Goal: Task Accomplishment & Management: Manage account settings

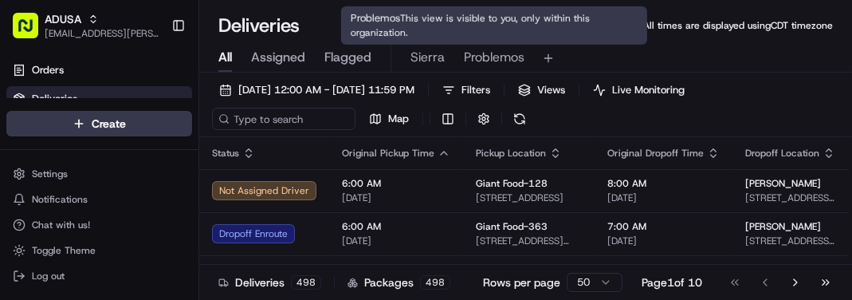
click at [480, 65] on span "Problemos" at bounding box center [494, 57] width 61 height 19
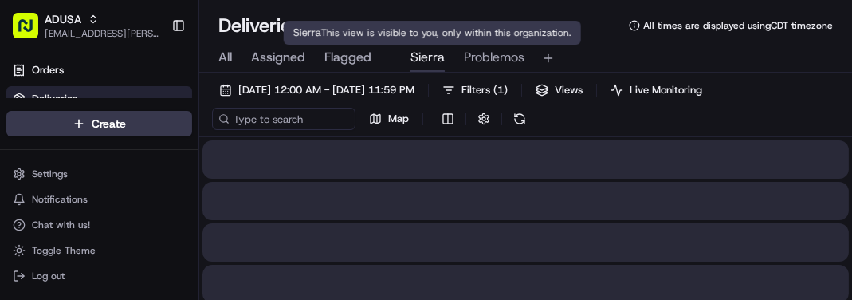
click at [421, 64] on span "Sierra" at bounding box center [427, 57] width 34 height 19
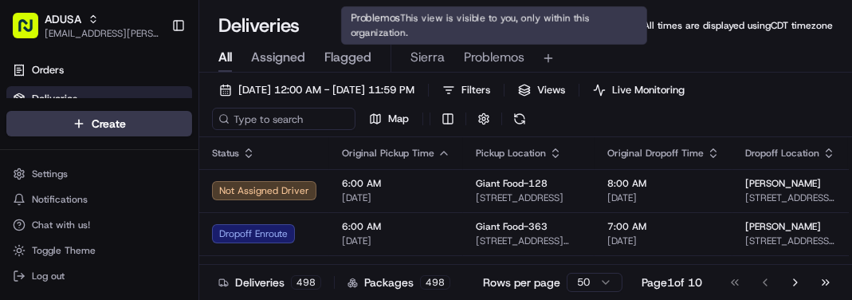
click at [493, 56] on span "Problemos" at bounding box center [494, 57] width 61 height 19
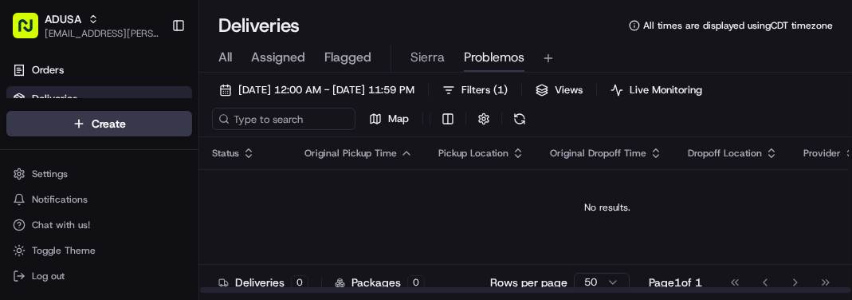
click at [397, 231] on td "No results." at bounding box center [607, 207] width 816 height 76
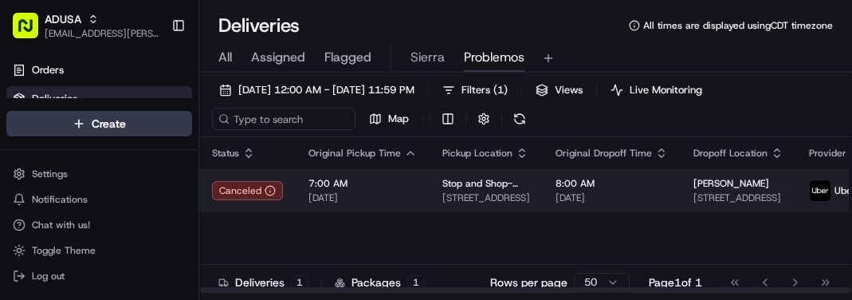
click at [410, 204] on td "7:00 AM 09/18/2025" at bounding box center [363, 190] width 134 height 43
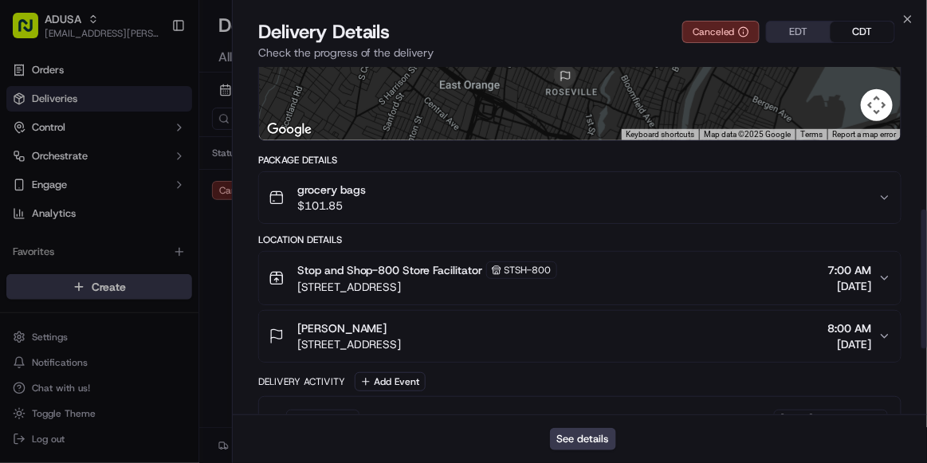
scroll to position [523, 0]
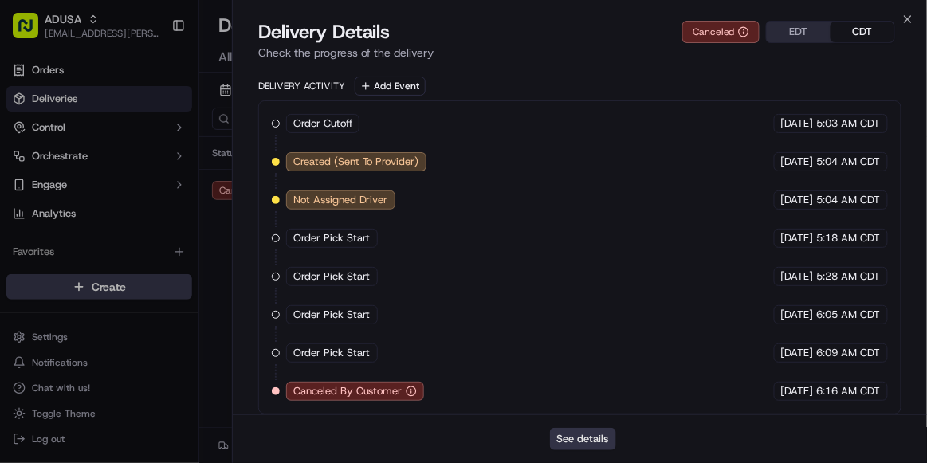
click at [586, 299] on button "See details" at bounding box center [583, 439] width 66 height 22
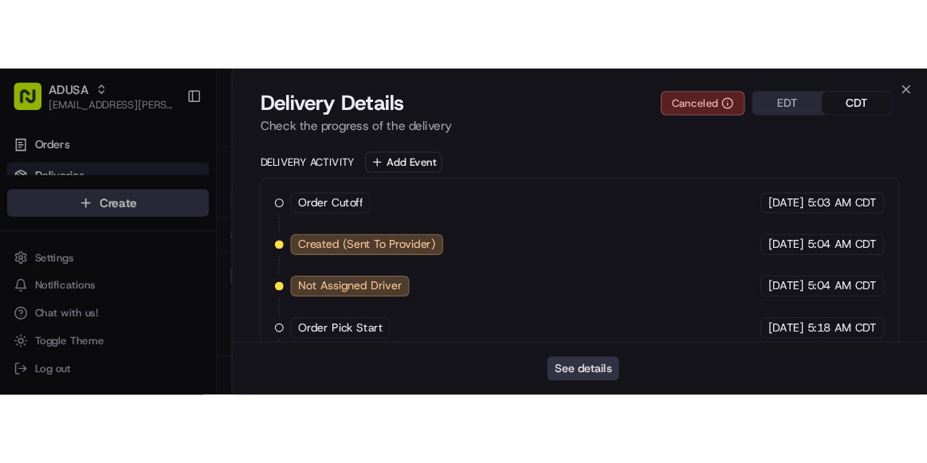
scroll to position [0, 0]
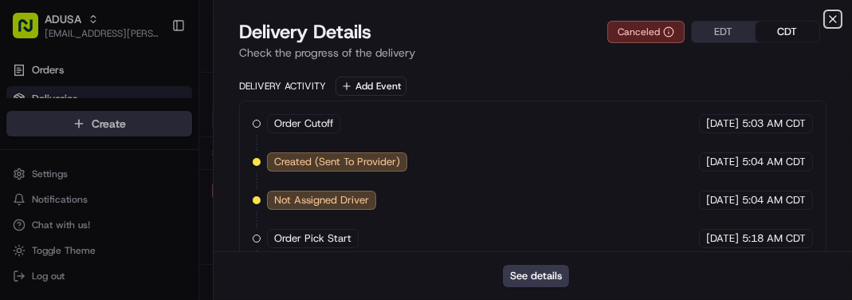
click at [832, 21] on icon "button" at bounding box center [832, 19] width 13 height 13
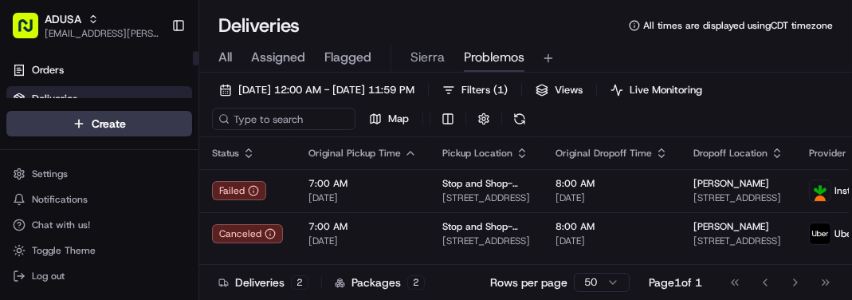
click at [221, 54] on span "All" at bounding box center [225, 57] width 14 height 19
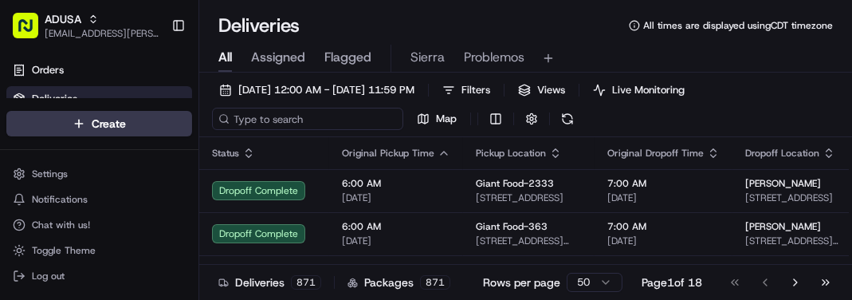
click at [241, 120] on input at bounding box center [307, 119] width 191 height 22
paste input "m707464844"
click at [241, 120] on input "m707464844" at bounding box center [307, 119] width 191 height 22
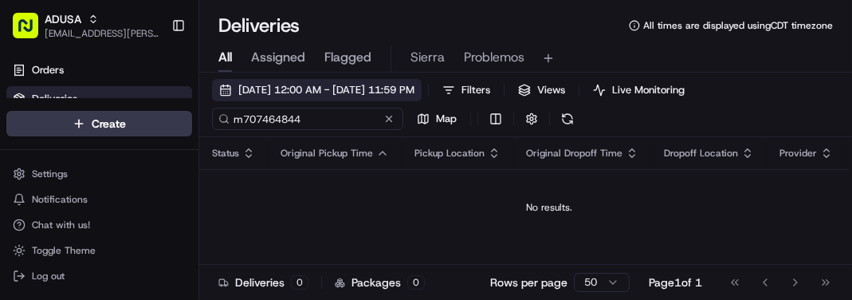
type input "m707464844"
click at [259, 88] on span "09/18/2025 12:00 AM - 09/18/2025 11:59 PM" at bounding box center [326, 90] width 176 height 14
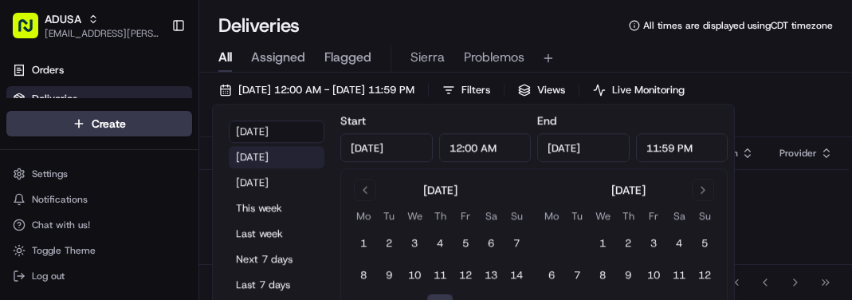
click at [259, 159] on button "Yesterday" at bounding box center [277, 157] width 96 height 22
type input "Sep 17, 2025"
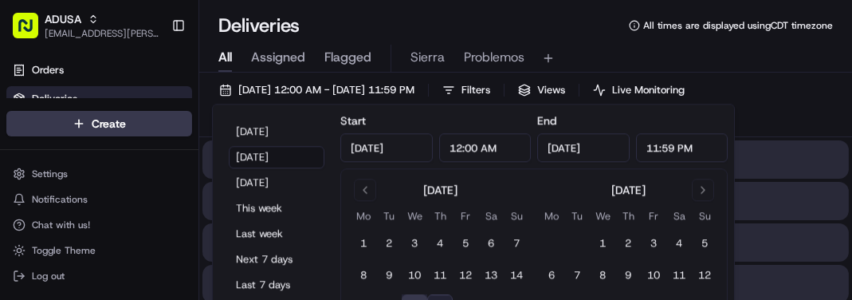
click at [534, 19] on div "Deliveries All times are displayed using CDT timezone" at bounding box center [525, 25] width 652 height 25
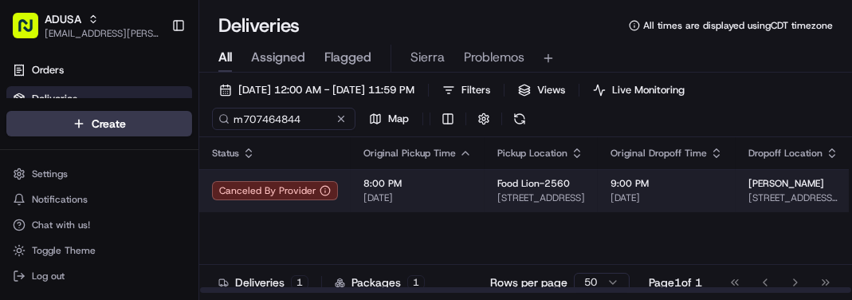
click at [437, 204] on span "09/17/2025" at bounding box center [417, 197] width 108 height 13
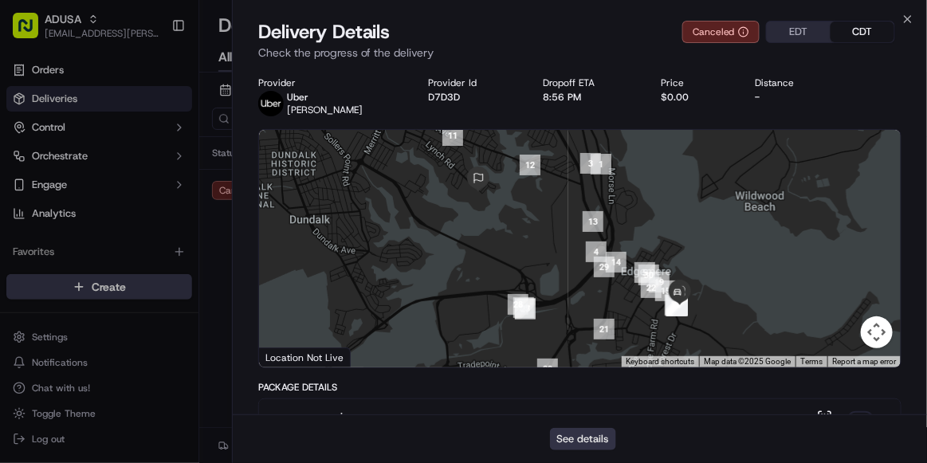
click at [574, 299] on button "See details" at bounding box center [583, 439] width 66 height 22
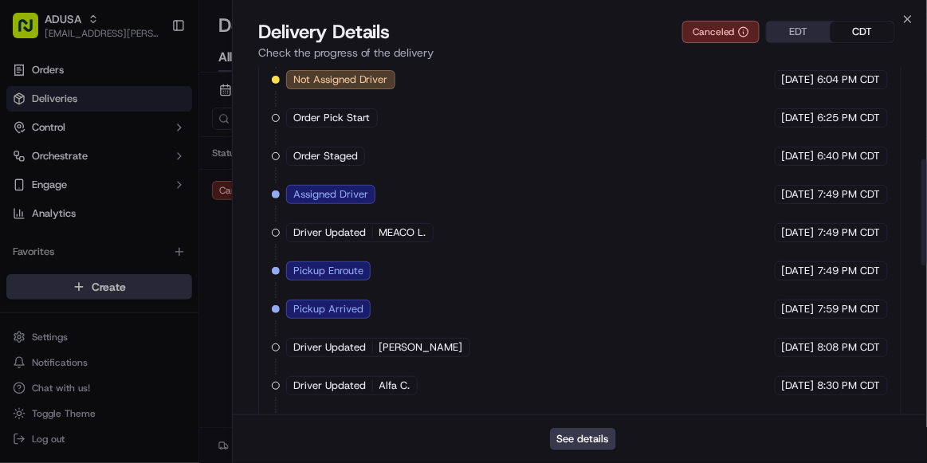
scroll to position [790, 0]
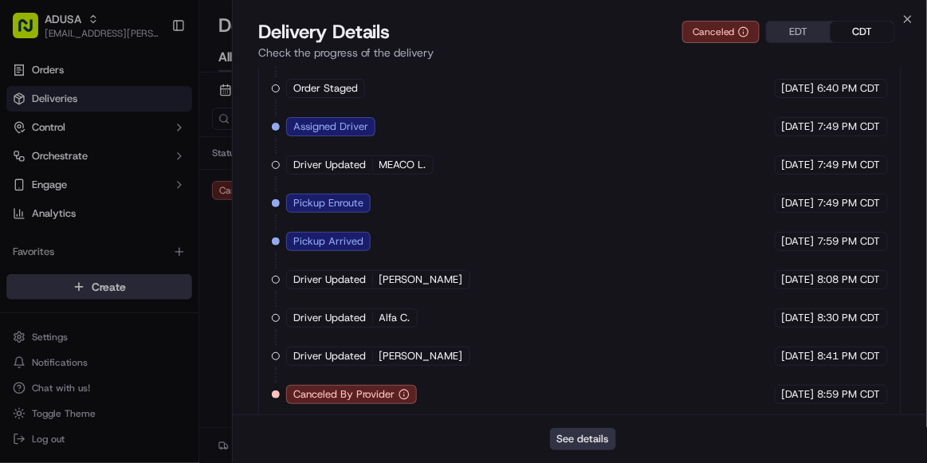
click at [582, 299] on button "See details" at bounding box center [583, 439] width 66 height 22
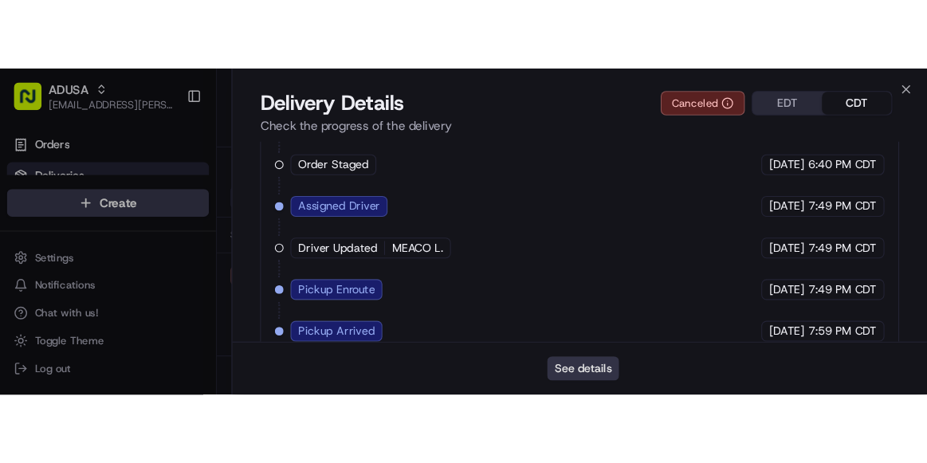
scroll to position [0, 0]
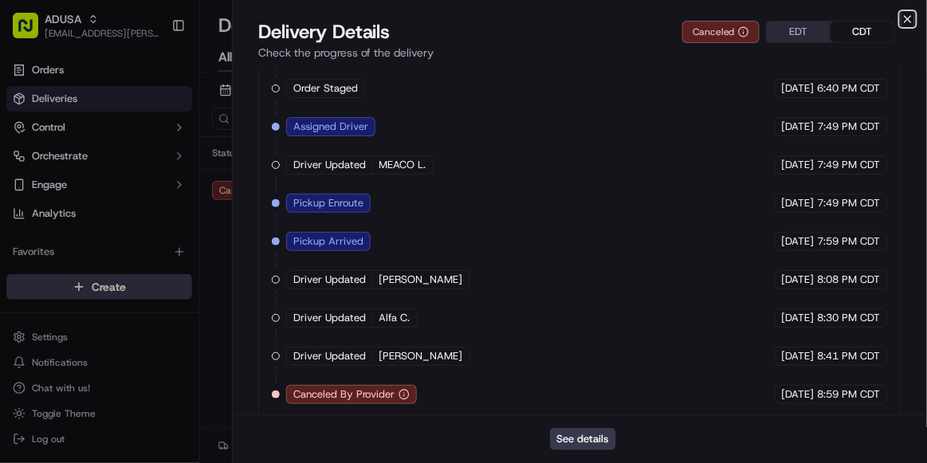
click at [851, 17] on icon "button" at bounding box center [907, 19] width 6 height 6
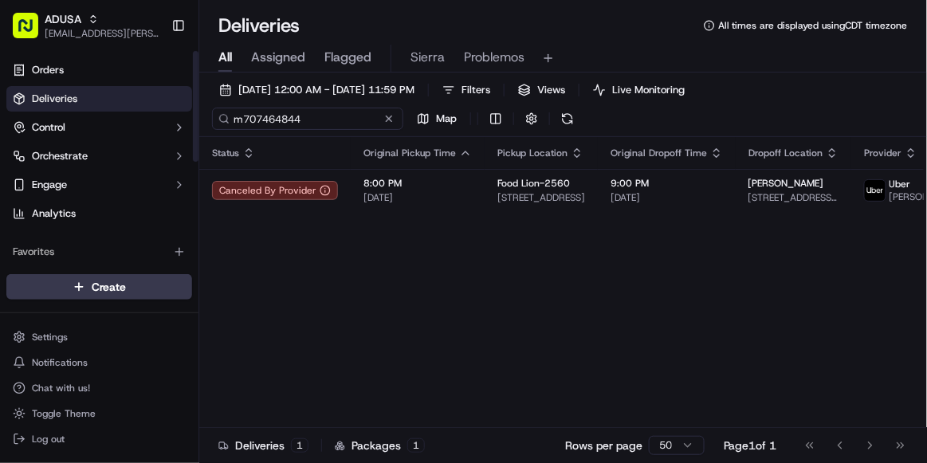
drag, startPoint x: 318, startPoint y: 118, endPoint x: 72, endPoint y: 100, distance: 246.0
click at [72, 100] on div "ADUSA sierra.centeno@adusa.com Toggle Sidebar Orders Deliveries Control Orchest…" at bounding box center [463, 231] width 927 height 463
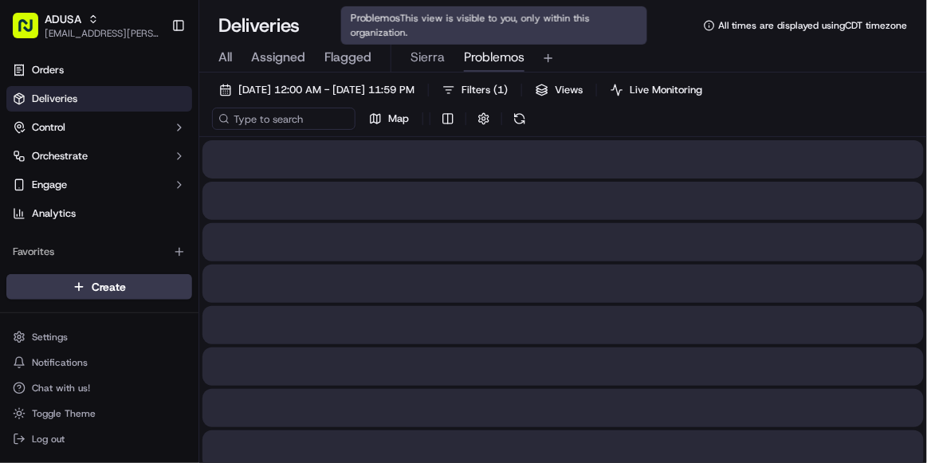
click at [488, 58] on span "Problemos" at bounding box center [494, 57] width 61 height 19
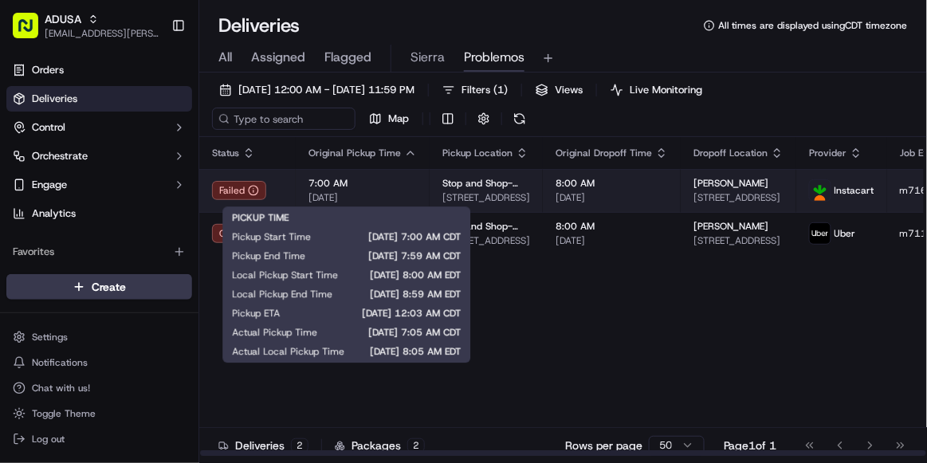
click at [409, 191] on span "[DATE]" at bounding box center [362, 197] width 108 height 13
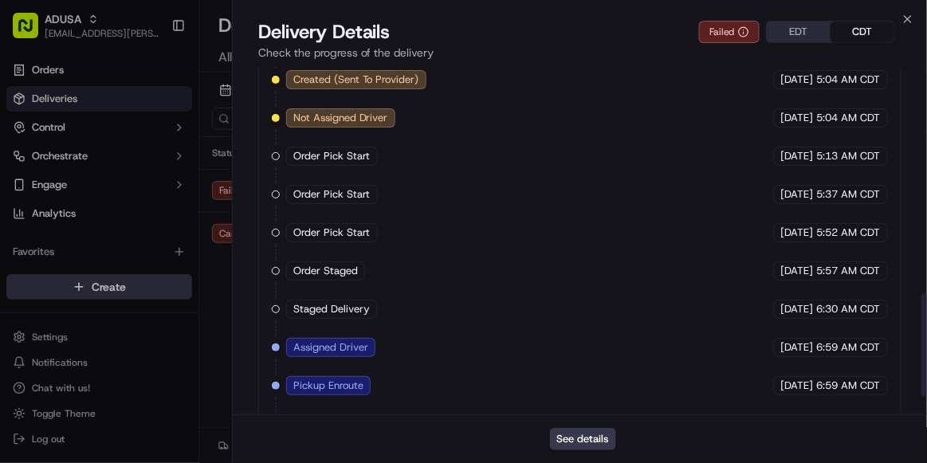
scroll to position [828, 0]
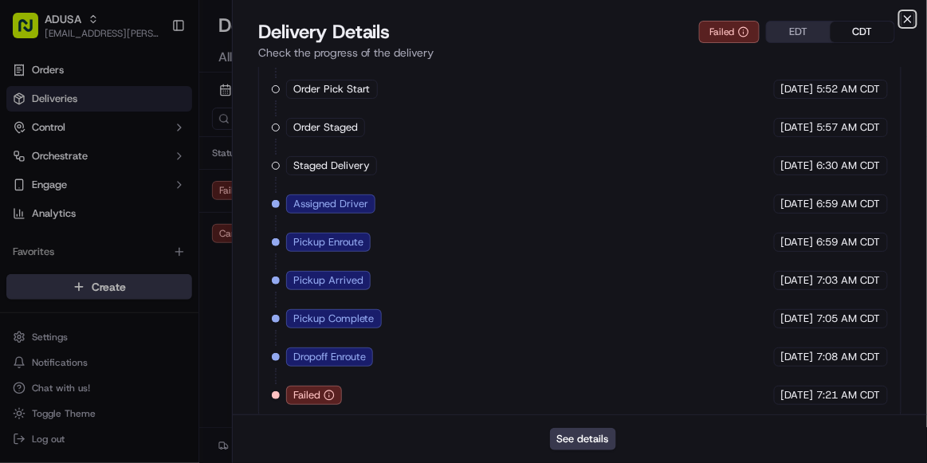
click at [851, 14] on icon "button" at bounding box center [907, 19] width 13 height 13
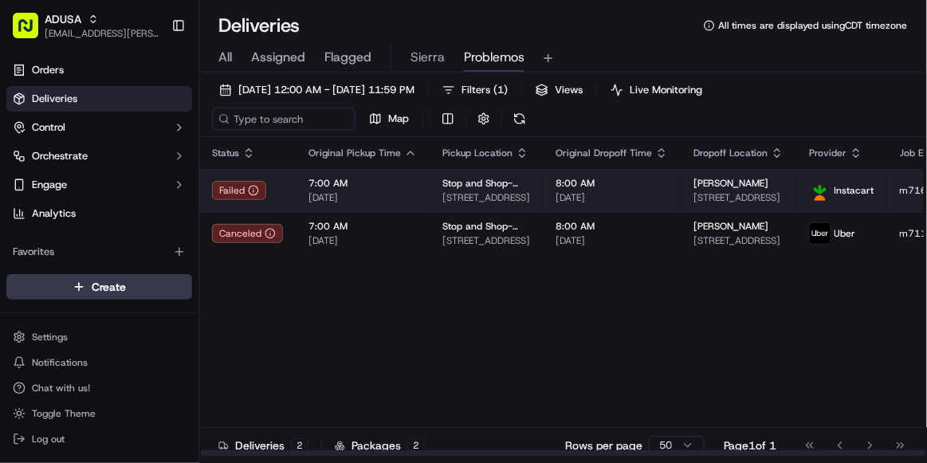
click at [390, 186] on span "7:00 AM" at bounding box center [362, 183] width 108 height 13
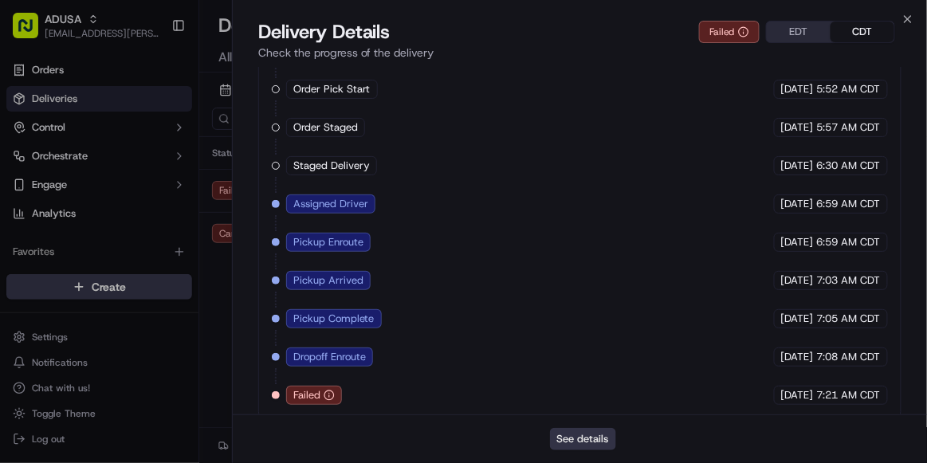
click at [585, 299] on button "See details" at bounding box center [583, 439] width 66 height 22
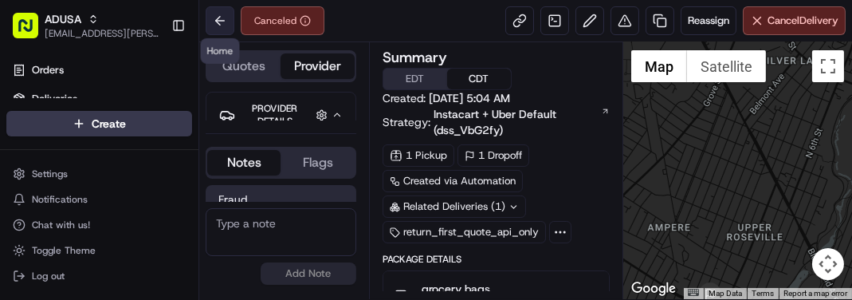
click at [226, 18] on button at bounding box center [220, 20] width 29 height 29
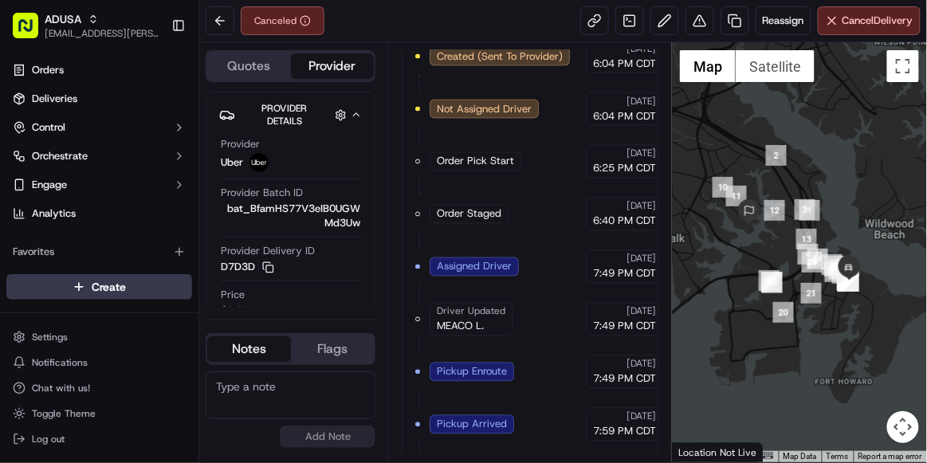
scroll to position [821, 0]
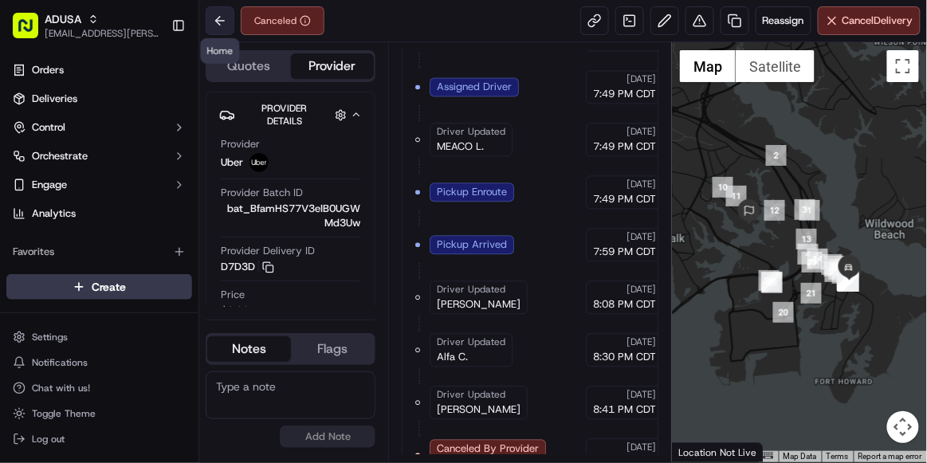
click at [219, 17] on button at bounding box center [220, 20] width 29 height 29
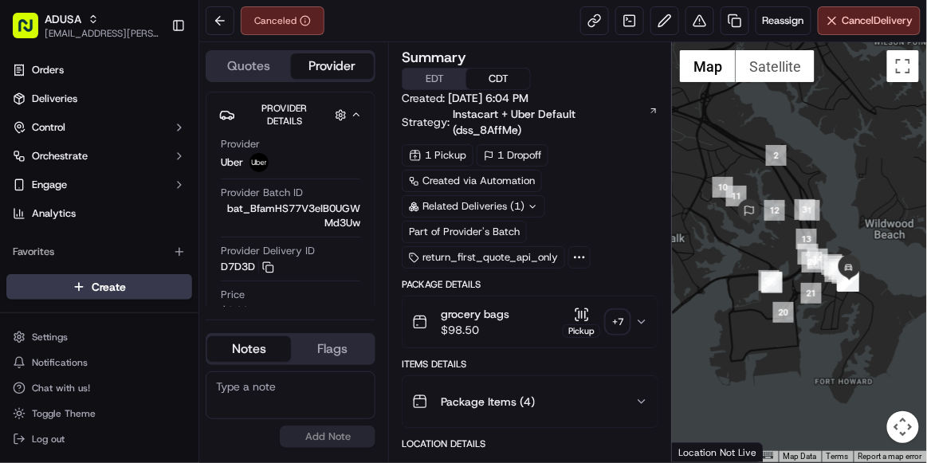
click at [279, 389] on textarea at bounding box center [291, 395] width 170 height 48
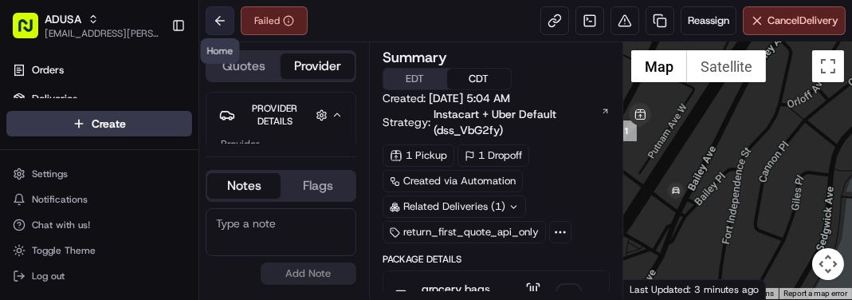
click at [217, 20] on button at bounding box center [220, 20] width 29 height 29
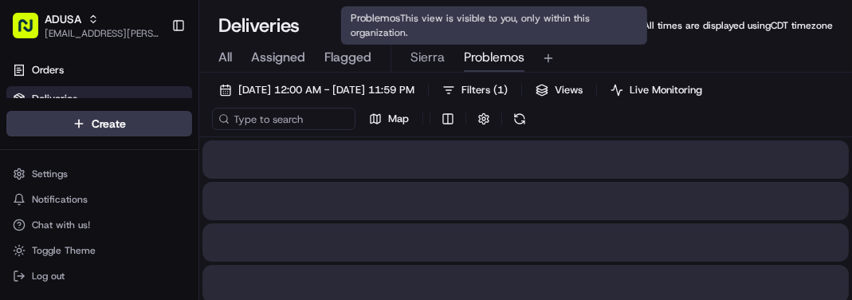
click at [493, 63] on span "Problemos" at bounding box center [494, 57] width 61 height 19
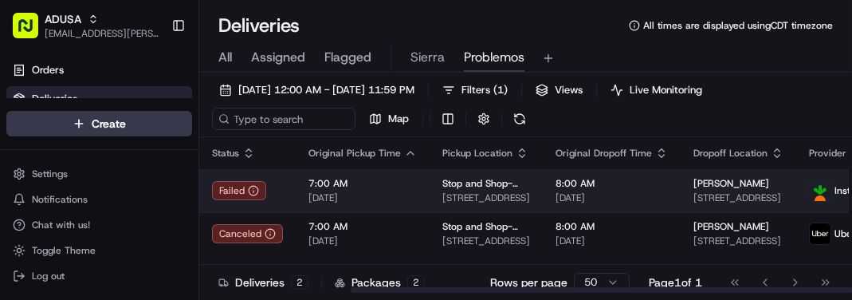
scroll to position [0, 194]
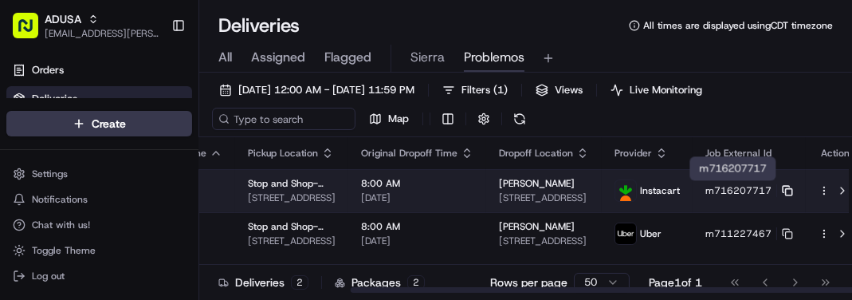
click at [782, 190] on icon at bounding box center [787, 190] width 11 height 11
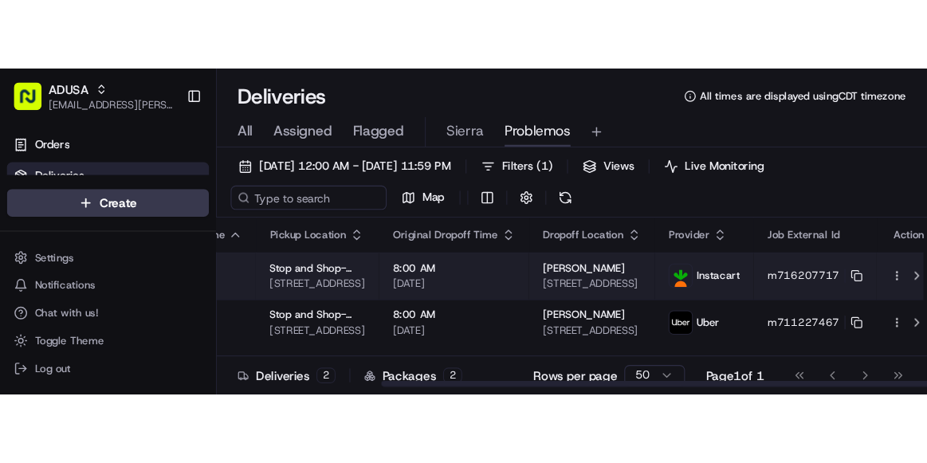
scroll to position [0, 0]
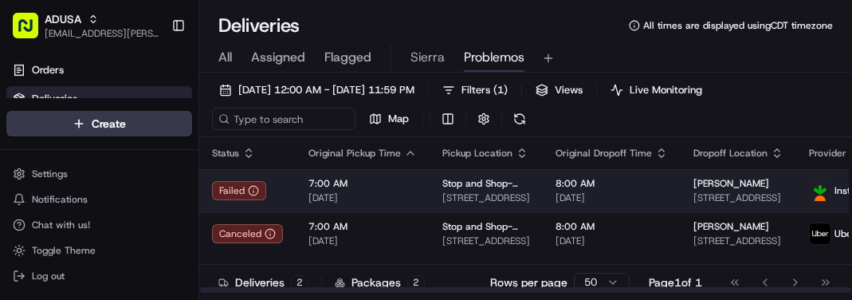
click at [384, 182] on span "7:00 AM" at bounding box center [362, 183] width 108 height 13
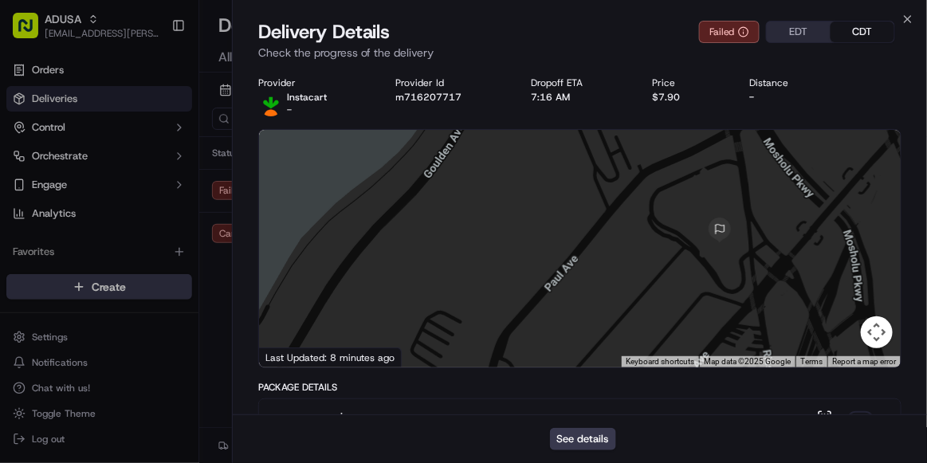
drag, startPoint x: 750, startPoint y: 300, endPoint x: 735, endPoint y: 229, distance: 72.3
click at [735, 229] on div at bounding box center [579, 248] width 641 height 237
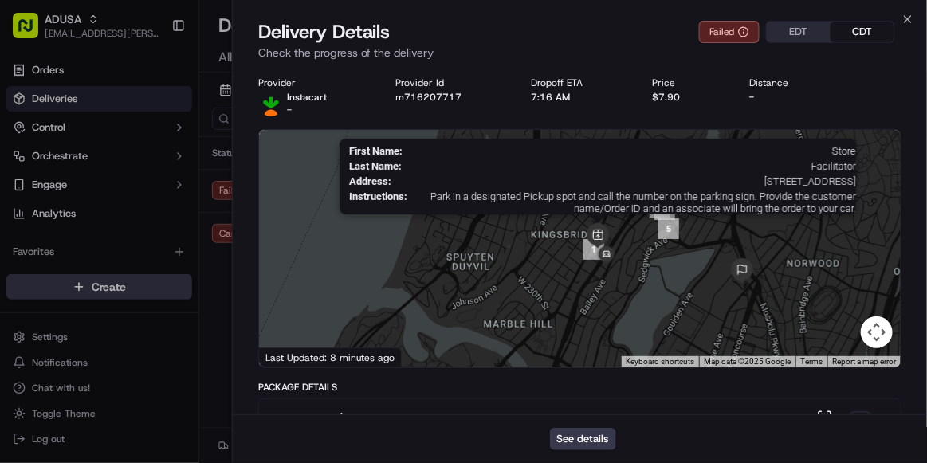
drag, startPoint x: 591, startPoint y: 186, endPoint x: 599, endPoint y: 241, distance: 54.8
click at [599, 241] on img at bounding box center [597, 235] width 25 height 25
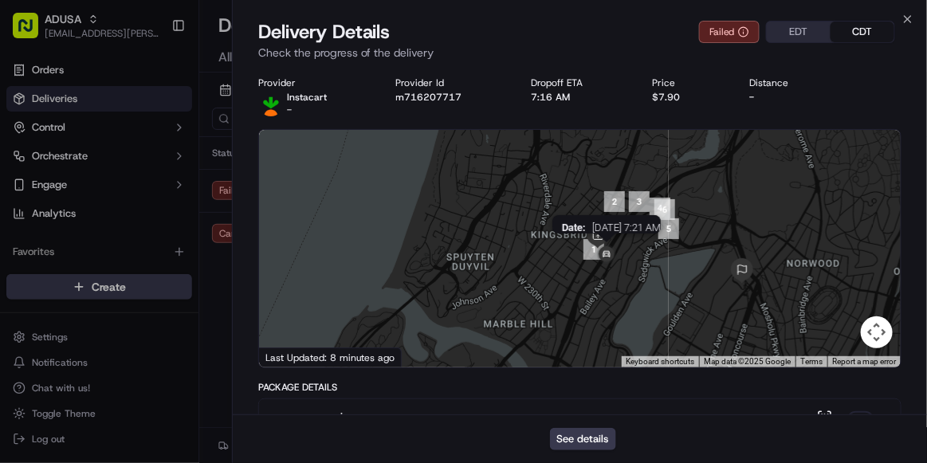
click at [606, 253] on img at bounding box center [606, 254] width 25 height 25
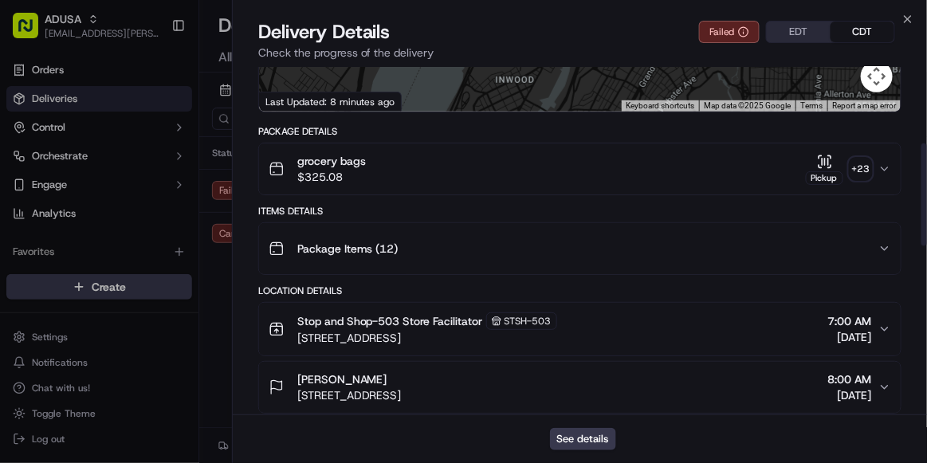
scroll to position [257, 0]
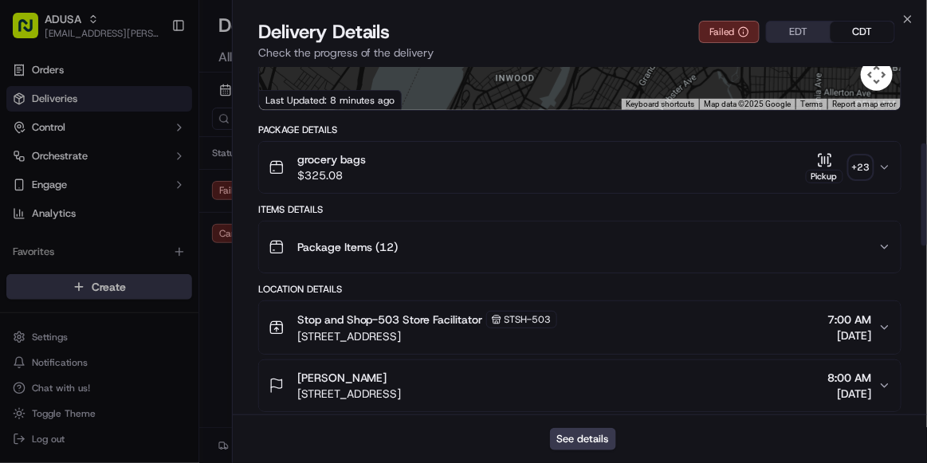
click at [577, 395] on div "Kwame Richard 40 W Mosholu Pkwy S, Bronx, NY 10468, US 8:00 AM 09/18/2025" at bounding box center [572, 386] width 609 height 32
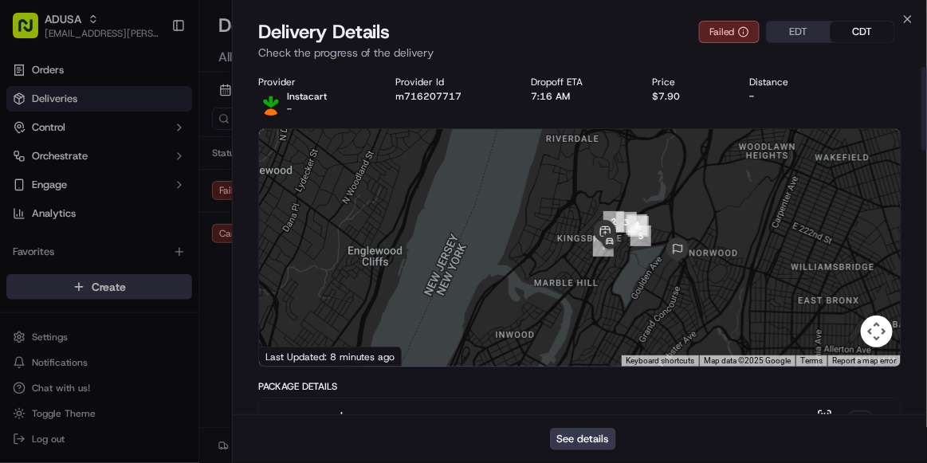
scroll to position [0, 0]
click at [435, 108] on div "Provider Instacart - Provider Id m716207717 Dropoff ETA 7:16 AM Price $7.90 Dis…" at bounding box center [579, 96] width 643 height 40
copy button "m716207717"
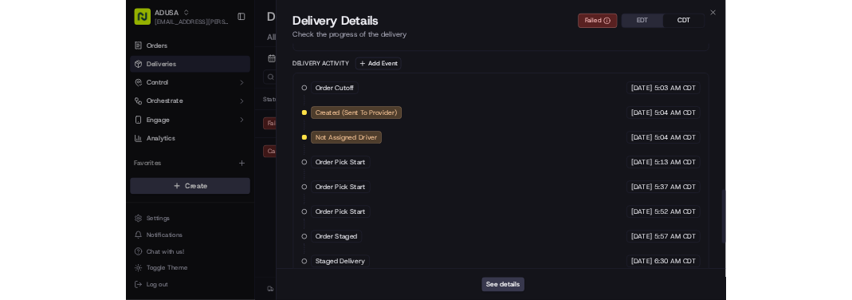
scroll to position [1103, 0]
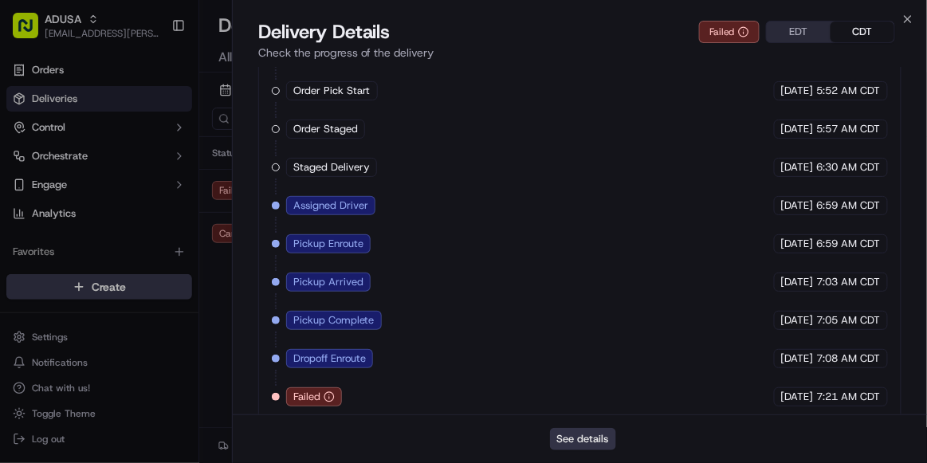
click at [584, 437] on button "See details" at bounding box center [583, 439] width 66 height 22
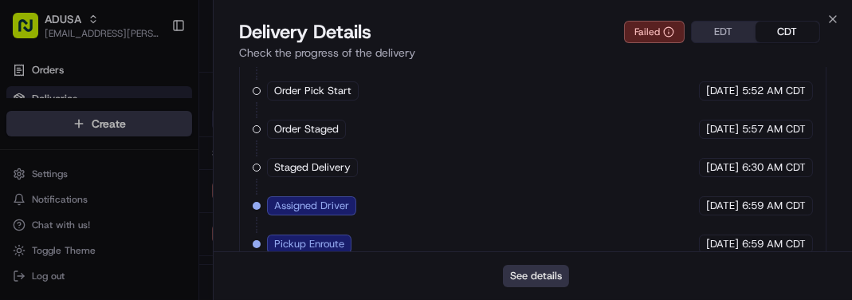
scroll to position [0, 0]
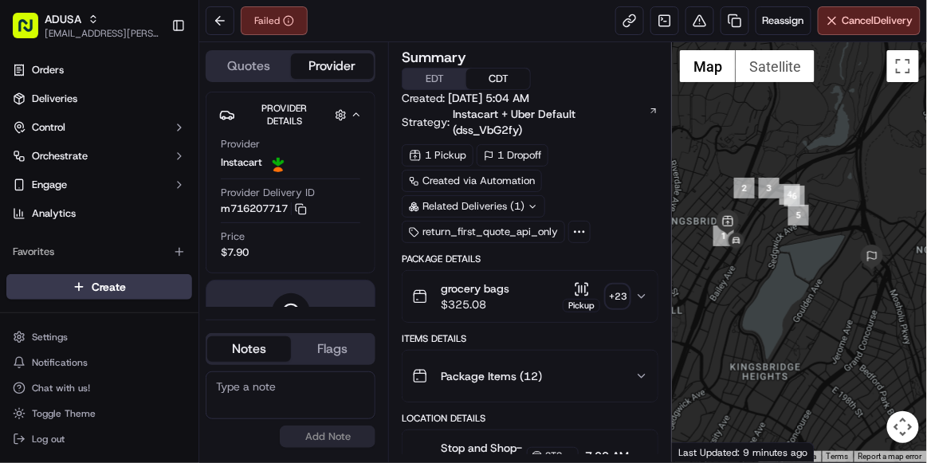
click at [308, 373] on textarea at bounding box center [291, 395] width 170 height 48
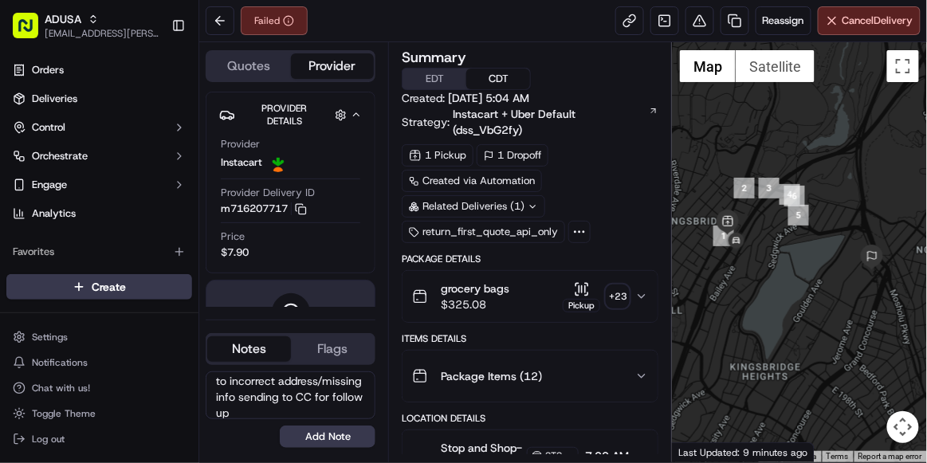
scroll to position [37, 0]
type textarea "per i/c order cancelled due to incorrect address/missing info sending to CC for…"
click at [315, 439] on button "Add Note" at bounding box center [328, 436] width 96 height 22
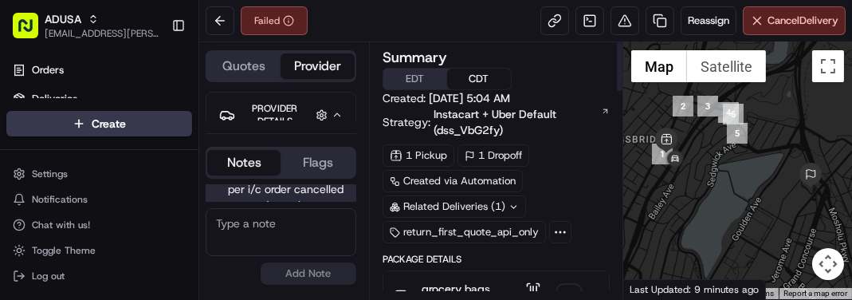
scroll to position [1, 0]
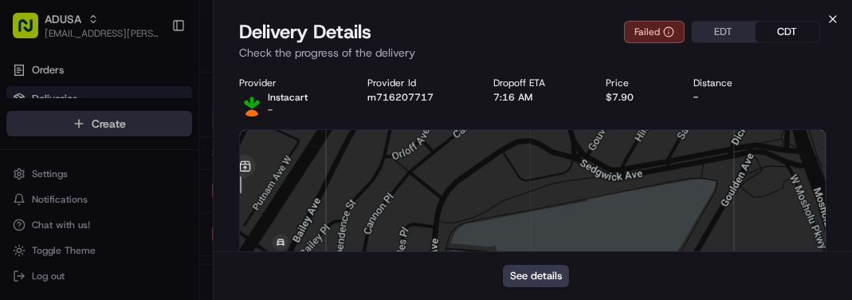
scroll to position [828, 0]
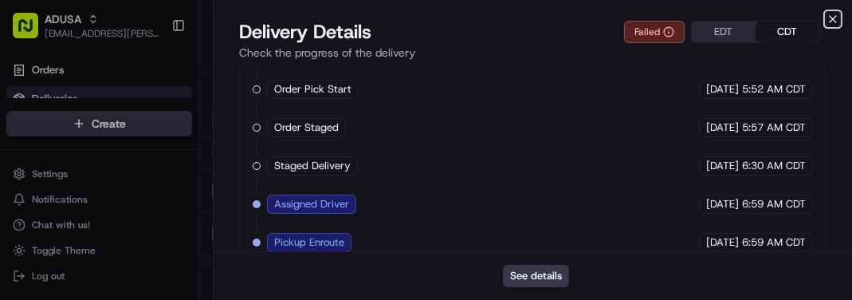
click at [831, 19] on icon "button" at bounding box center [832, 19] width 13 height 13
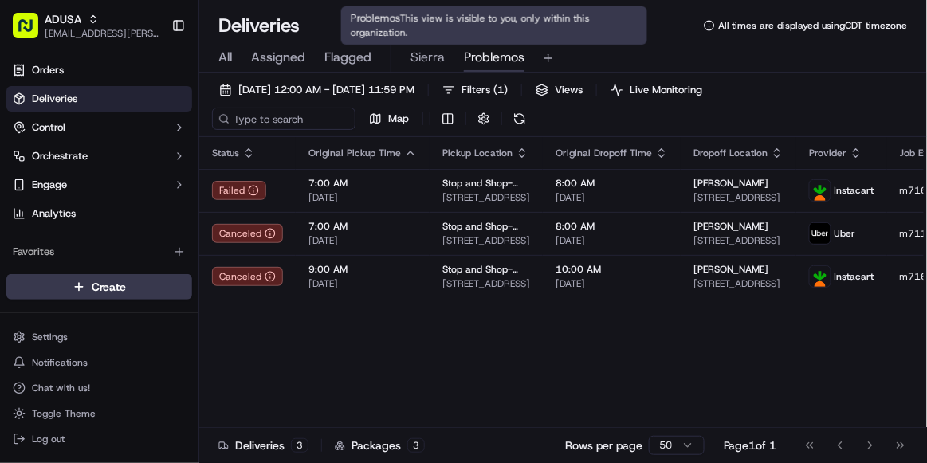
scroll to position [0, 0]
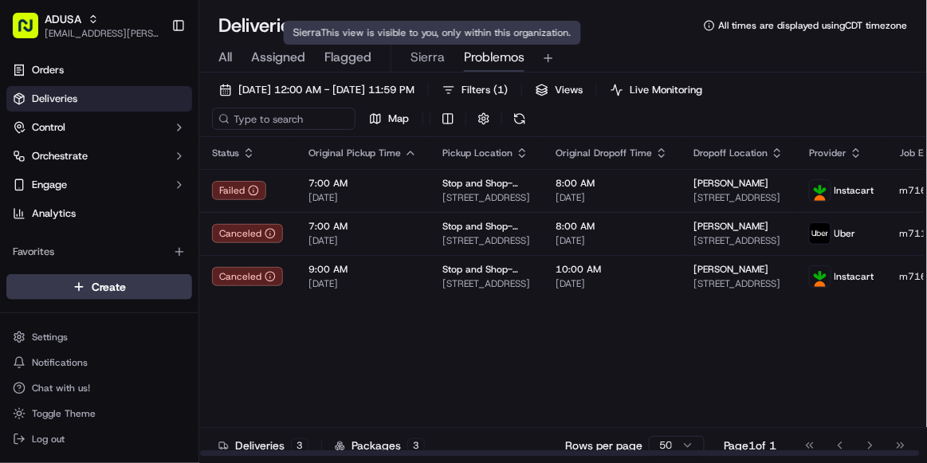
click at [435, 63] on span "Sierra" at bounding box center [427, 57] width 34 height 19
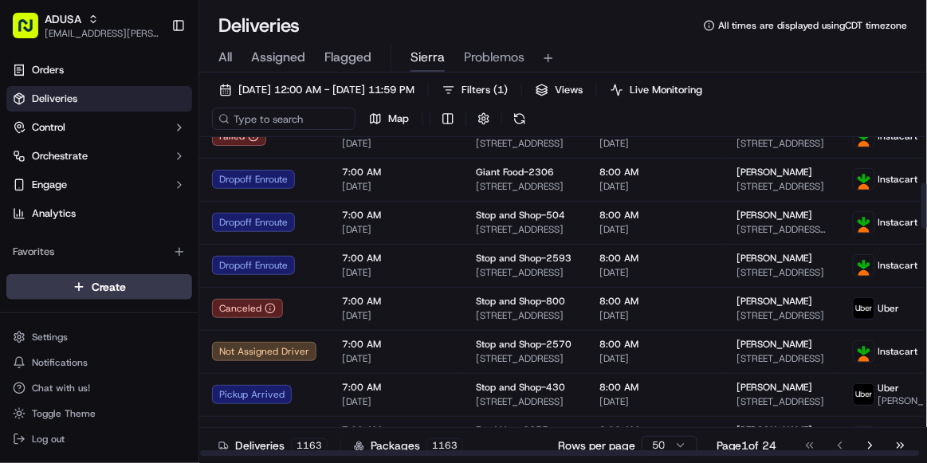
scroll to position [312, 0]
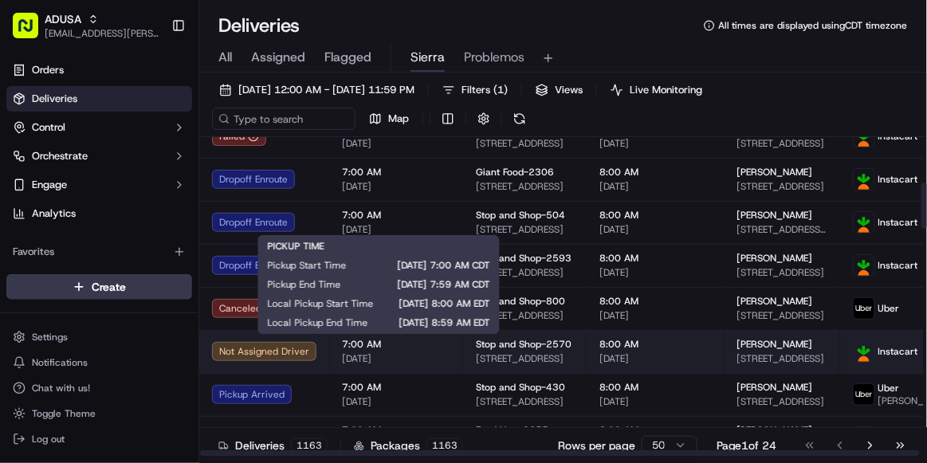
click at [429, 299] on span "7:00 AM" at bounding box center [396, 344] width 108 height 13
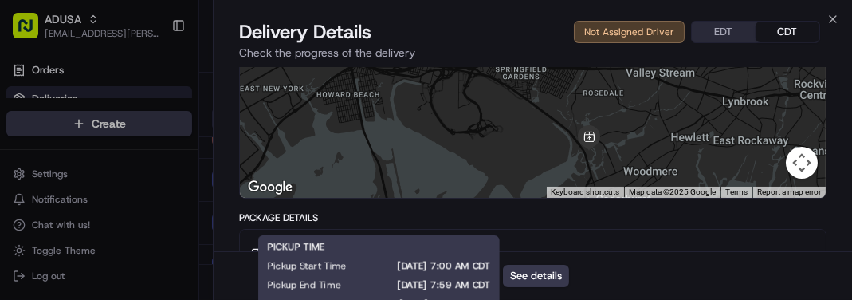
scroll to position [0, 0]
click at [829, 18] on icon "button" at bounding box center [832, 19] width 13 height 13
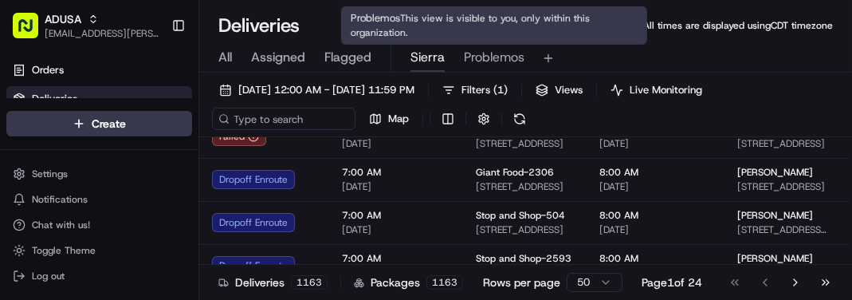
click at [483, 63] on span "Problemos" at bounding box center [494, 57] width 61 height 19
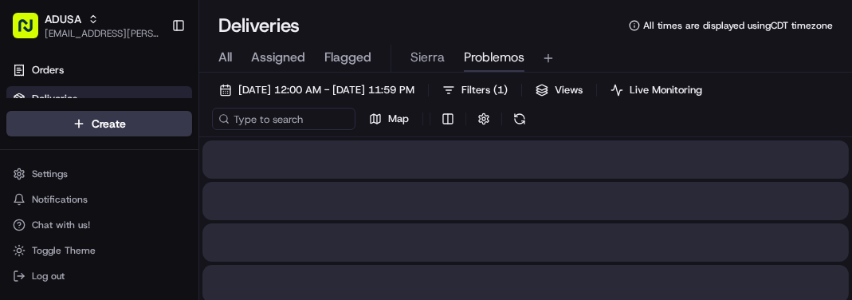
click at [417, 67] on button "Sierra" at bounding box center [427, 58] width 34 height 27
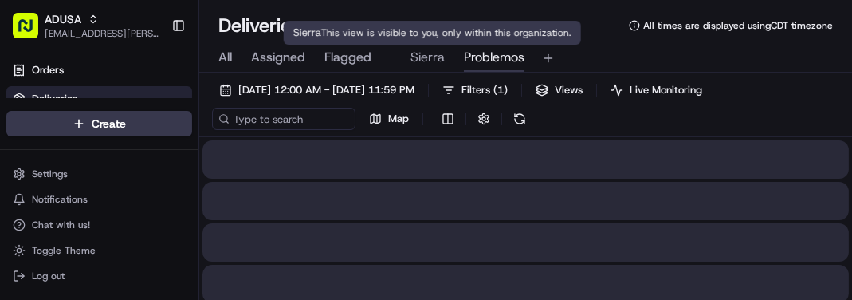
click at [499, 58] on span "Problemos" at bounding box center [494, 57] width 61 height 19
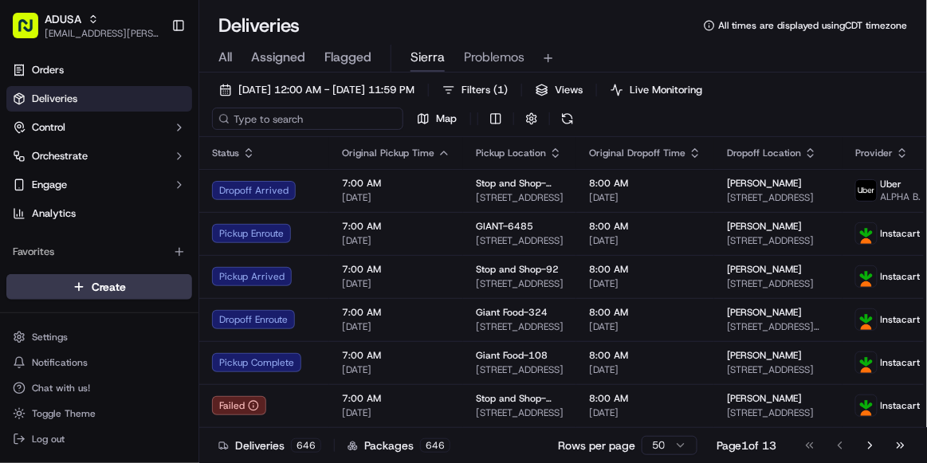
click at [295, 122] on input at bounding box center [307, 119] width 191 height 22
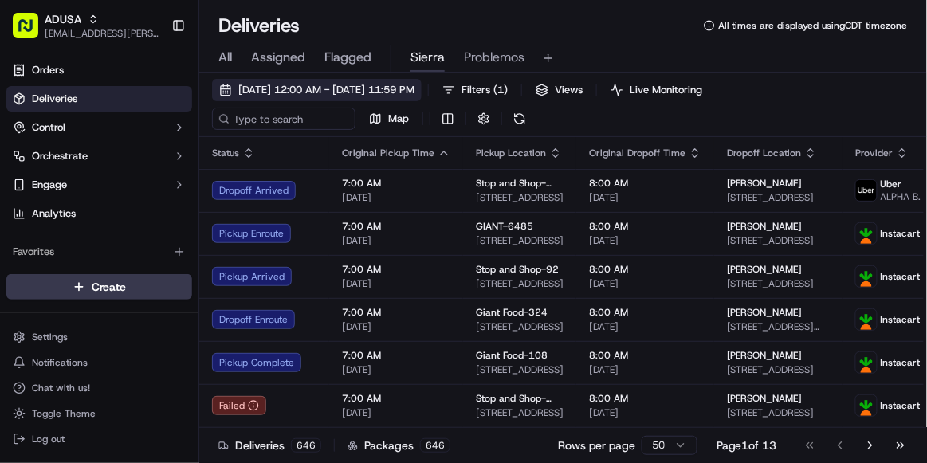
click at [242, 88] on span "[DATE] 12:00 AM - [DATE] 11:59 PM" at bounding box center [326, 90] width 176 height 14
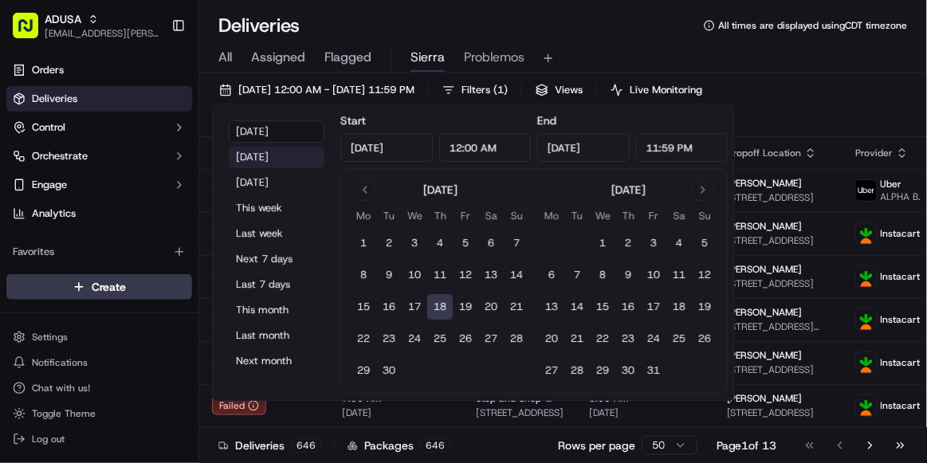
click at [256, 159] on button "Yesterday" at bounding box center [277, 157] width 96 height 22
type input "Sep 17, 2025"
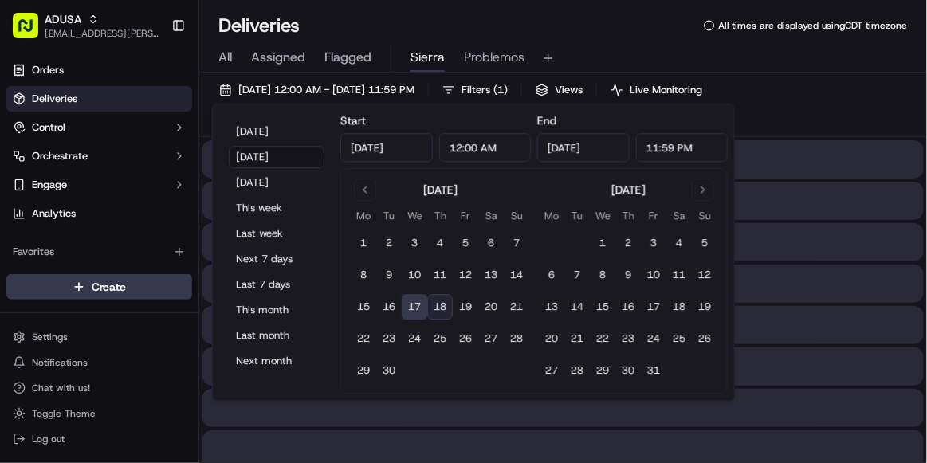
click at [615, 34] on div "Deliveries All times are displayed using CDT timezone" at bounding box center [562, 25] width 727 height 25
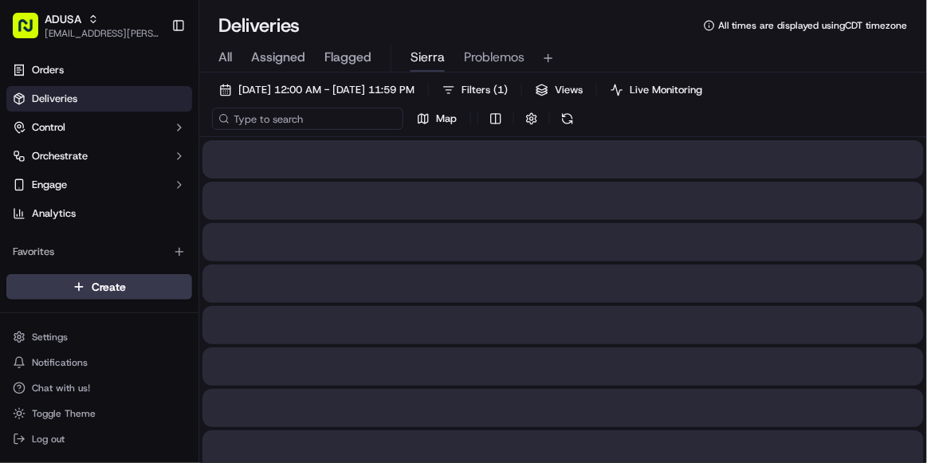
click at [272, 123] on input at bounding box center [307, 119] width 191 height 22
paste input "m713079894"
type input "m713079894"
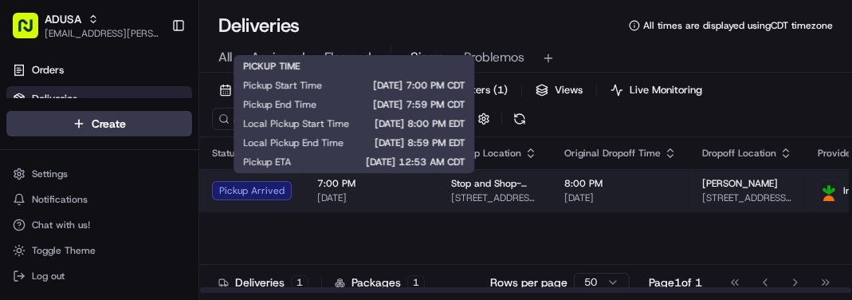
click at [385, 202] on span "09/17/2025" at bounding box center [371, 197] width 108 height 13
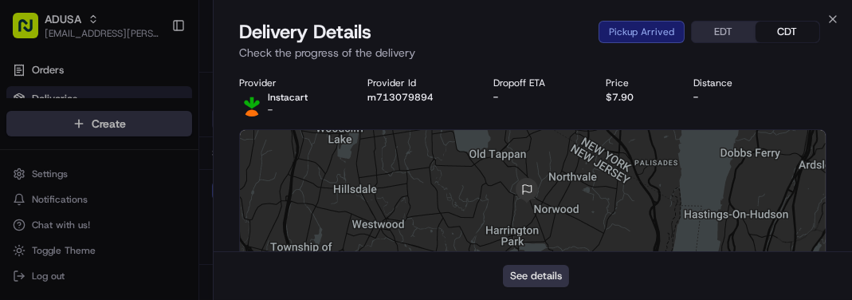
click at [539, 277] on button "See details" at bounding box center [536, 276] width 66 height 22
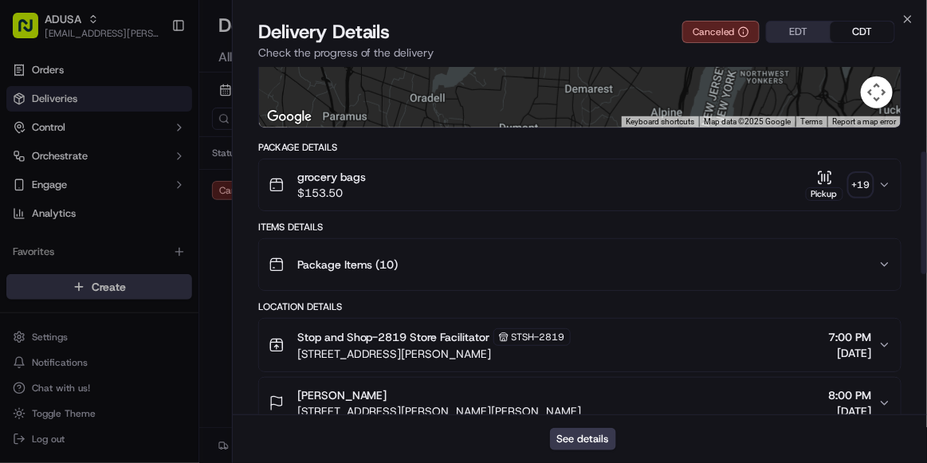
scroll to position [240, 0]
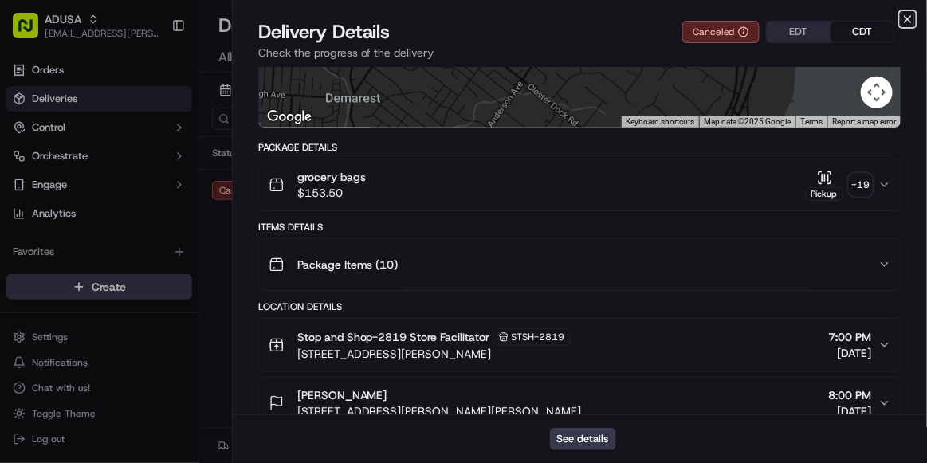
click at [906, 18] on icon "button" at bounding box center [907, 19] width 13 height 13
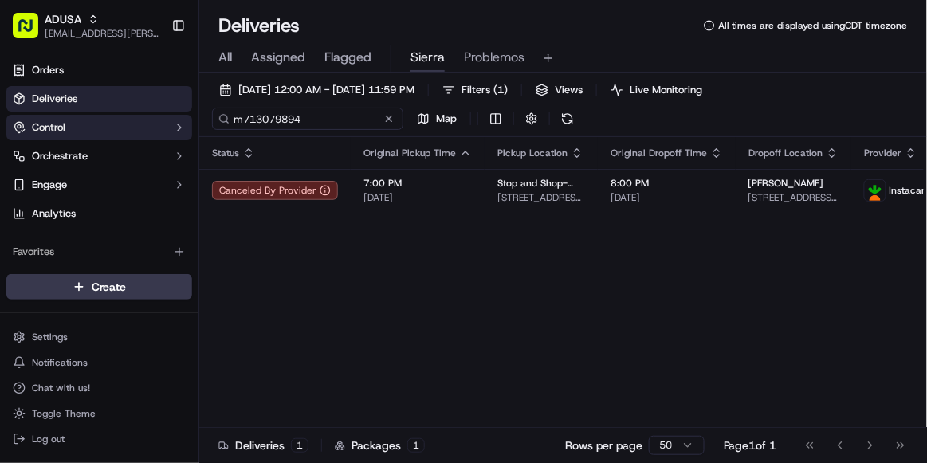
drag, startPoint x: 311, startPoint y: 115, endPoint x: 108, endPoint y: 120, distance: 202.4
click at [108, 120] on div "ADUSA sierra.centeno@adusa.com Toggle Sidebar Orders Deliveries Control Orchest…" at bounding box center [463, 231] width 927 height 463
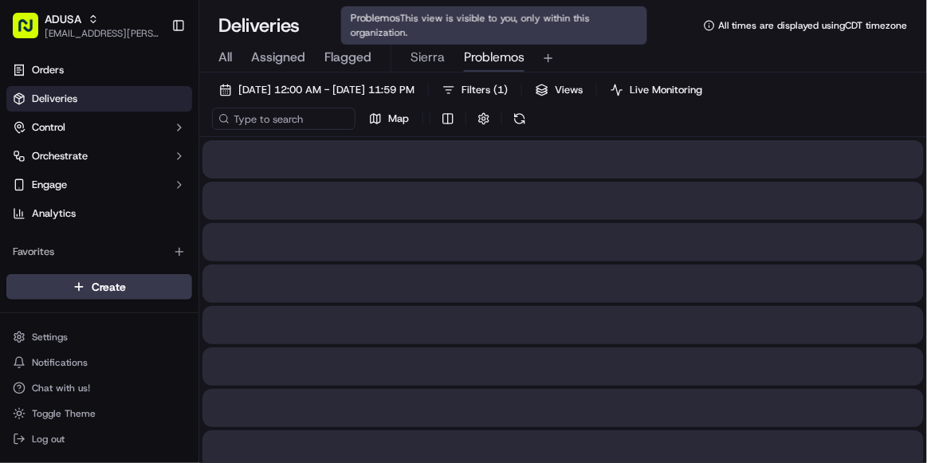
click at [474, 61] on span "Problemos" at bounding box center [494, 57] width 61 height 19
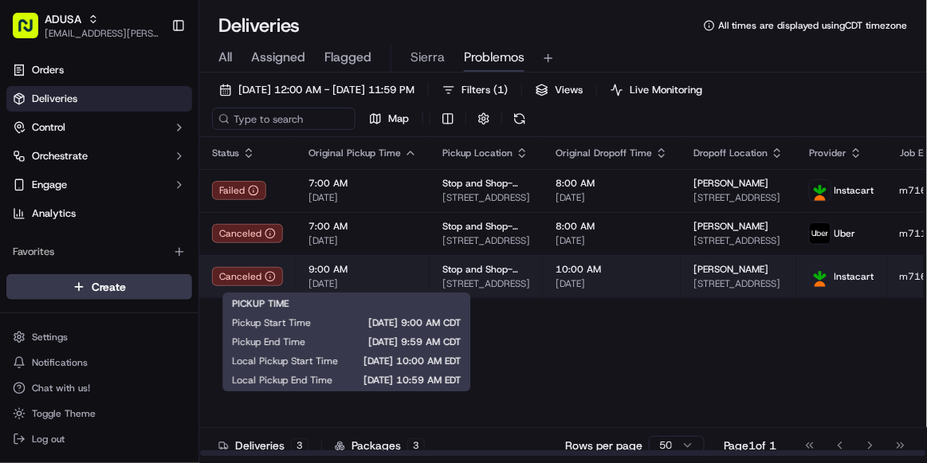
click at [406, 275] on div "9:00 AM 09/18/2025" at bounding box center [362, 276] width 108 height 27
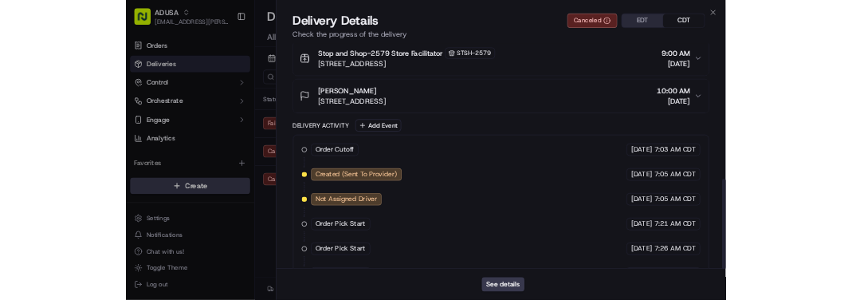
scroll to position [523, 0]
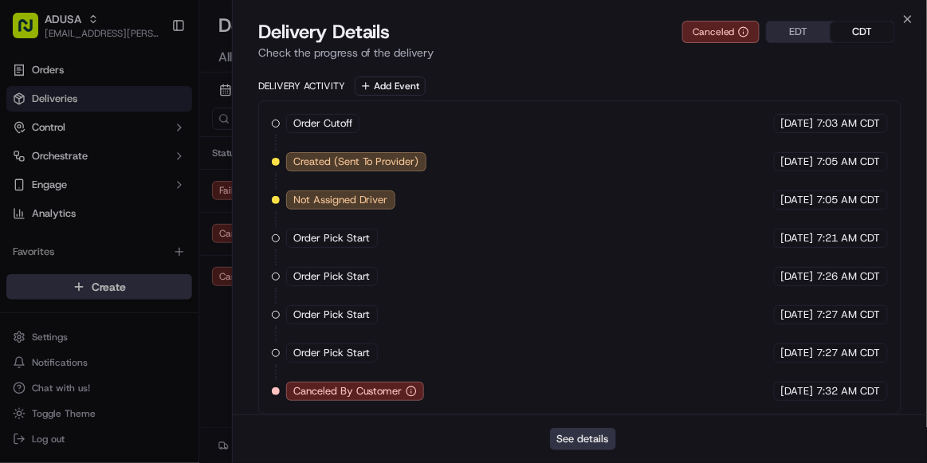
click at [578, 433] on button "See details" at bounding box center [583, 439] width 66 height 22
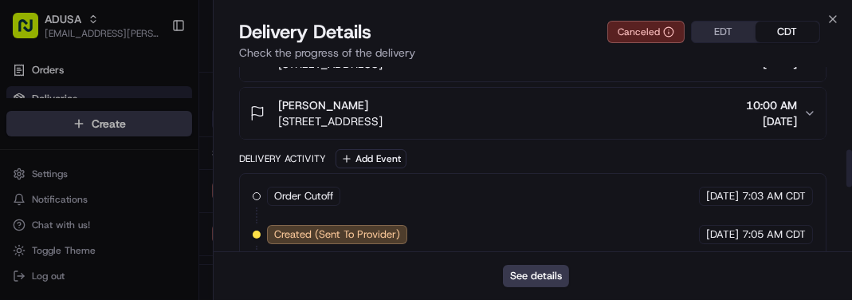
scroll to position [367, 0]
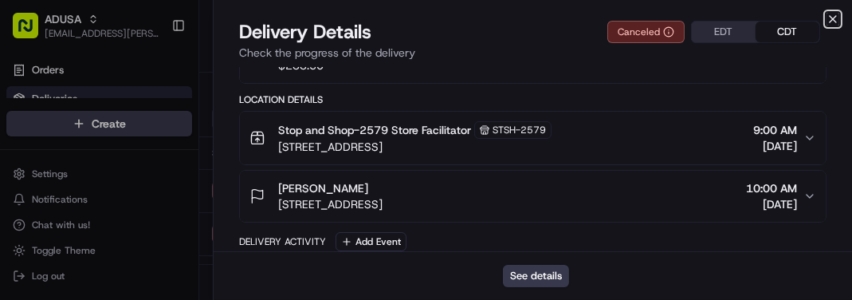
click at [834, 16] on icon "button" at bounding box center [832, 19] width 6 height 6
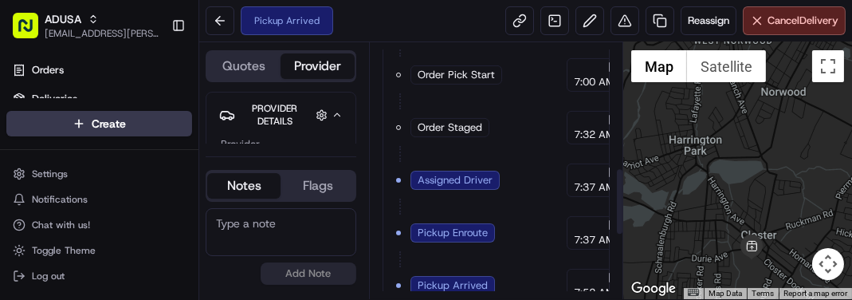
scroll to position [715, 0]
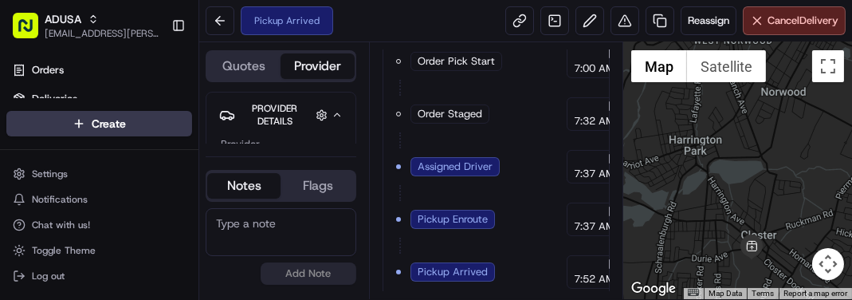
click at [243, 225] on textarea at bounding box center [281, 232] width 151 height 48
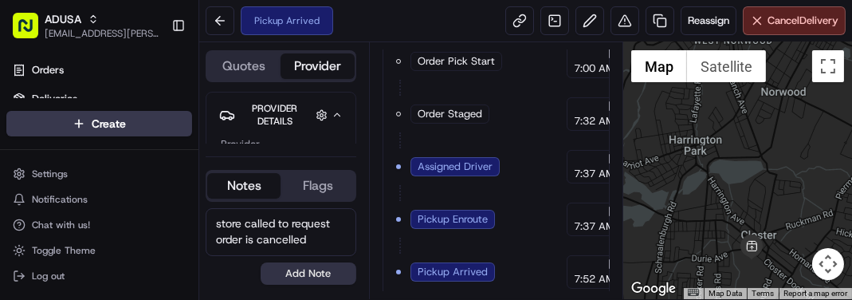
type textarea "store called to request order is cancelled"
click at [322, 273] on button "Add Note" at bounding box center [309, 273] width 96 height 22
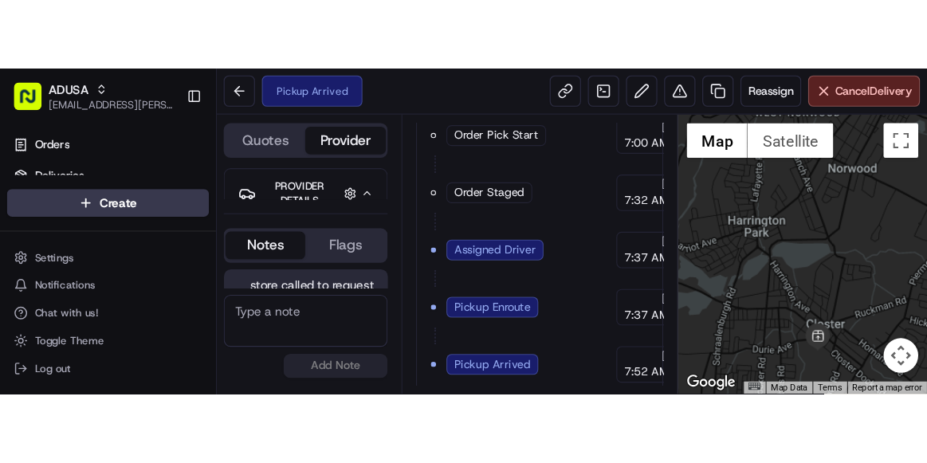
scroll to position [40, 0]
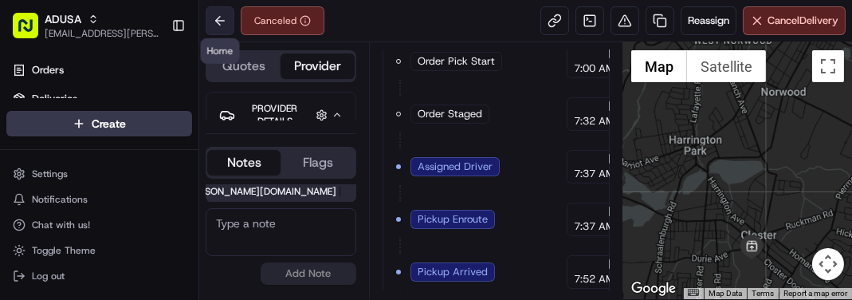
click at [221, 20] on button at bounding box center [220, 20] width 29 height 29
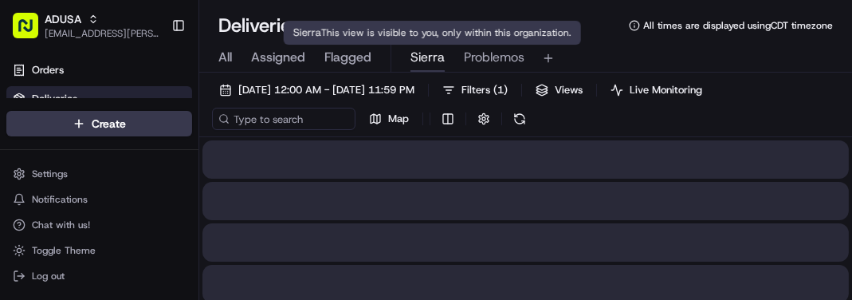
click at [431, 56] on span "Sierra" at bounding box center [427, 57] width 34 height 19
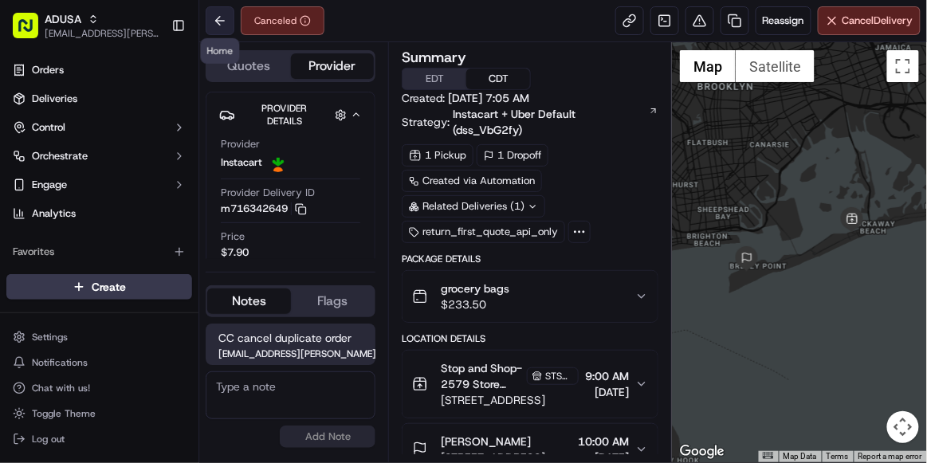
click at [224, 18] on button at bounding box center [220, 20] width 29 height 29
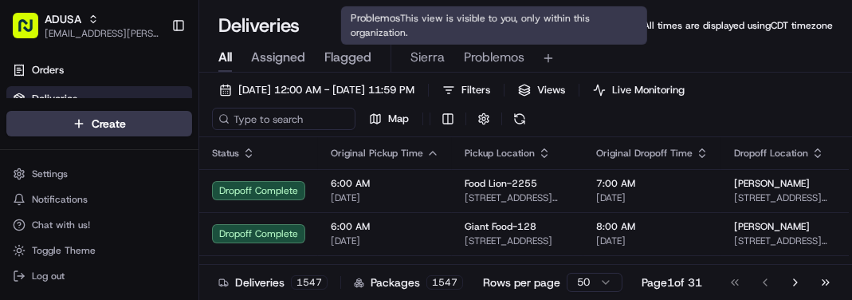
click at [483, 58] on span "Problemos" at bounding box center [494, 57] width 61 height 19
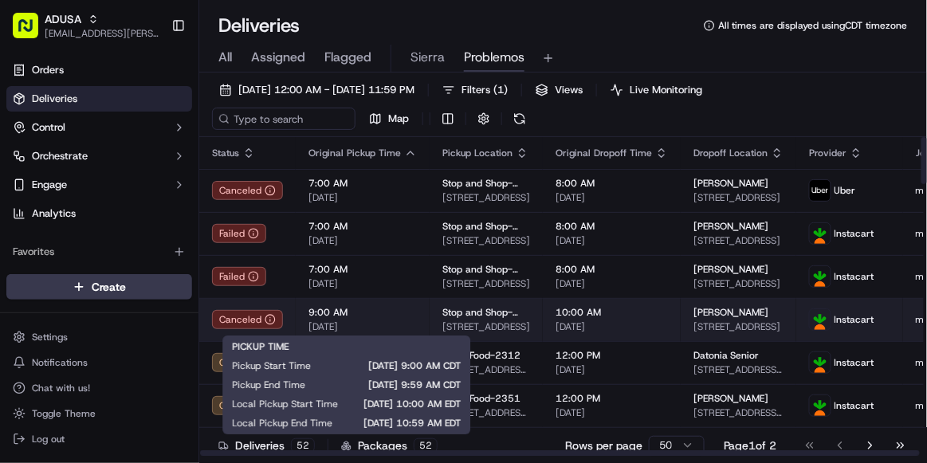
click at [385, 299] on span "[DATE]" at bounding box center [362, 326] width 108 height 13
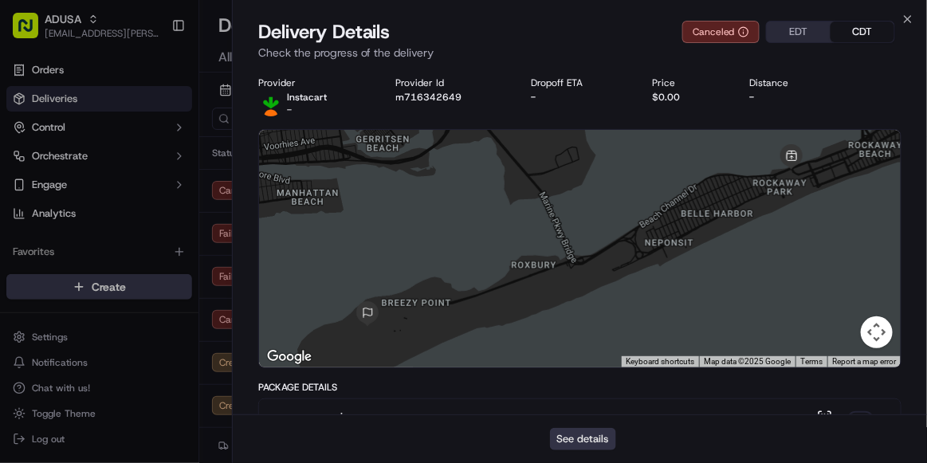
click at [573, 299] on button "See details" at bounding box center [583, 439] width 66 height 22
click at [851, 22] on icon "button" at bounding box center [907, 19] width 6 height 6
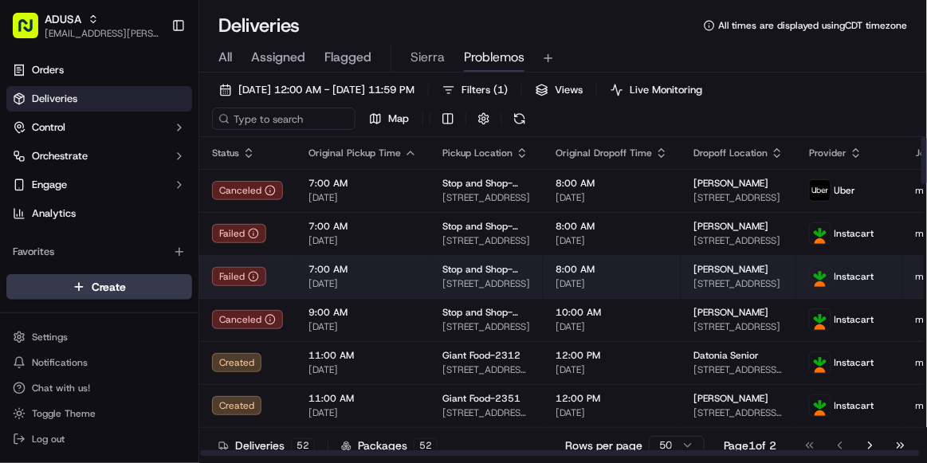
click at [402, 272] on span "7:00 AM" at bounding box center [362, 269] width 108 height 13
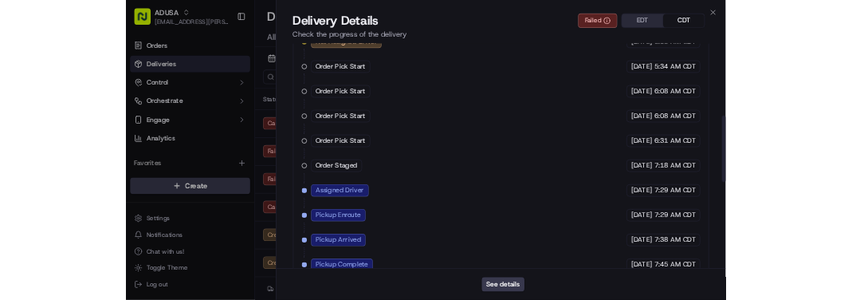
scroll to position [828, 0]
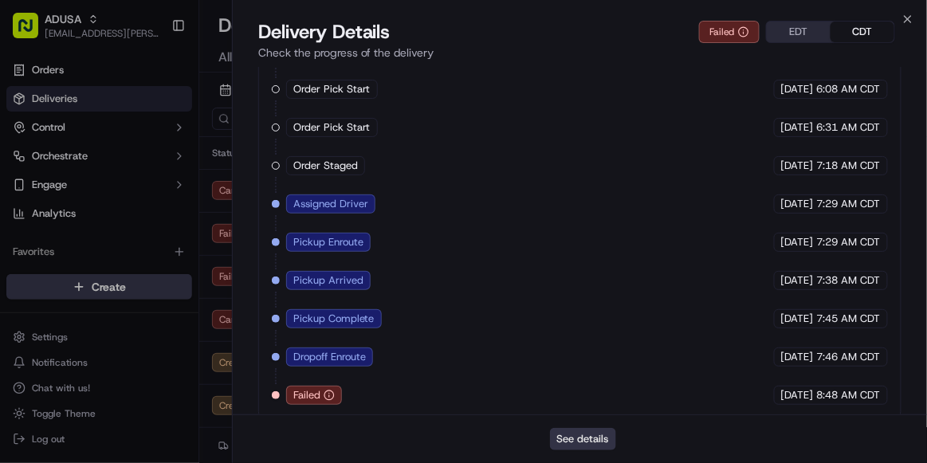
click at [593, 299] on button "See details" at bounding box center [583, 439] width 66 height 22
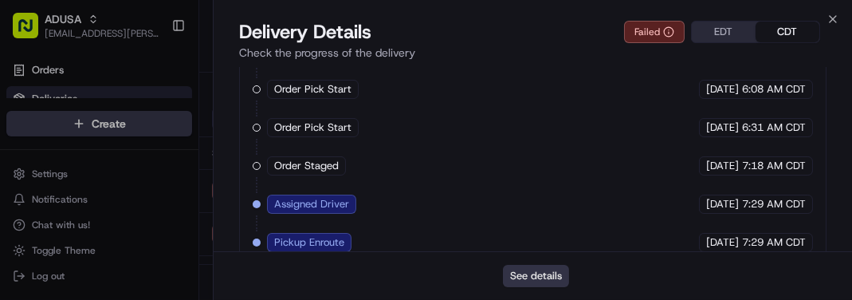
scroll to position [0, 0]
click at [831, 22] on icon "button" at bounding box center [832, 19] width 13 height 13
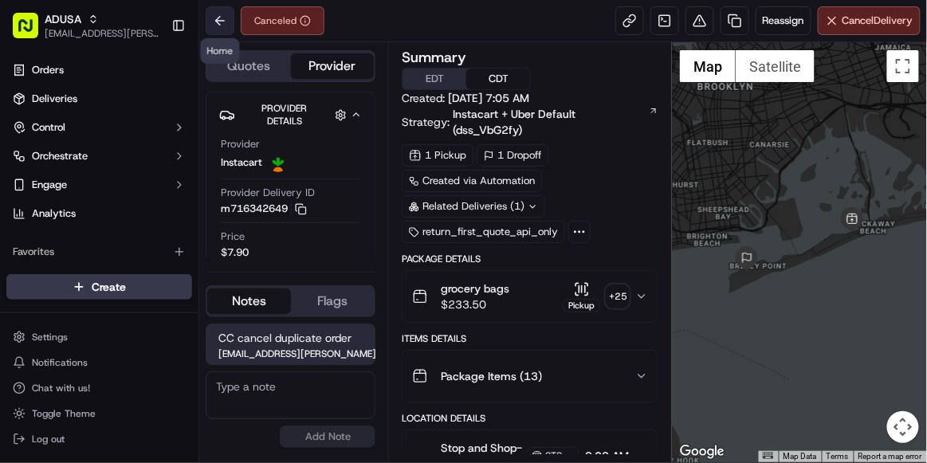
click at [224, 22] on button at bounding box center [220, 20] width 29 height 29
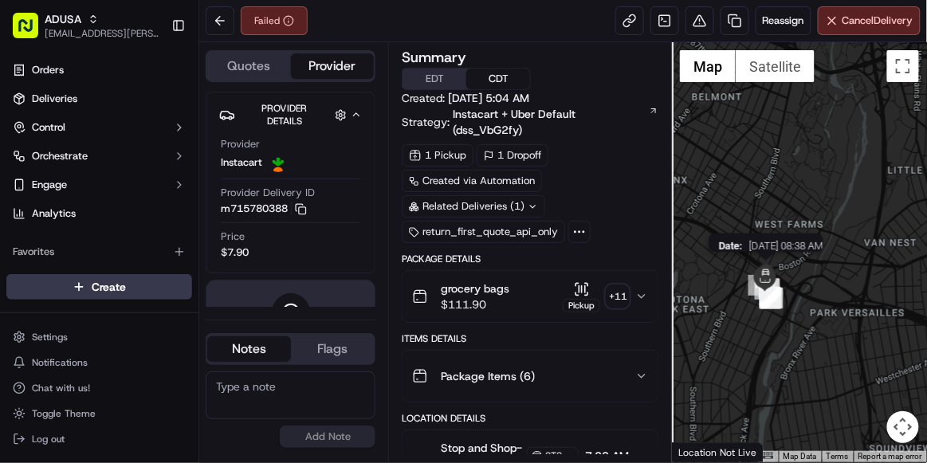
drag, startPoint x: 719, startPoint y: 331, endPoint x: 773, endPoint y: 268, distance: 82.5
click at [773, 268] on img at bounding box center [765, 273] width 25 height 25
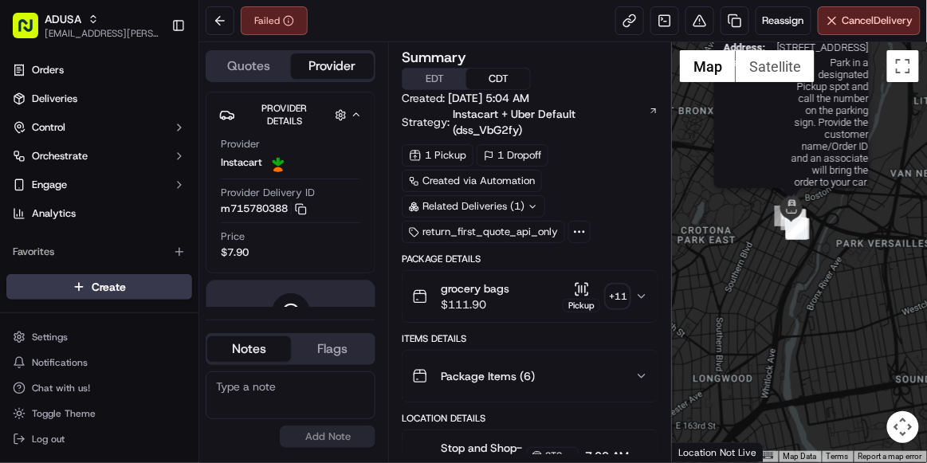
drag, startPoint x: 793, startPoint y: 399, endPoint x: 797, endPoint y: 221, distance: 177.7
click at [805, 83] on div at bounding box center [932, 83] width 255 height 0
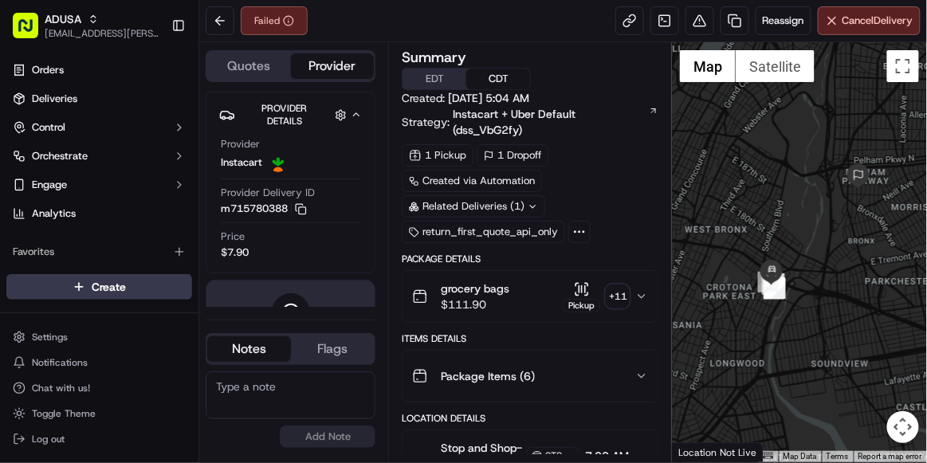
drag, startPoint x: 854, startPoint y: 129, endPoint x: 853, endPoint y: 206, distance: 77.3
click at [853, 206] on div at bounding box center [799, 252] width 255 height 420
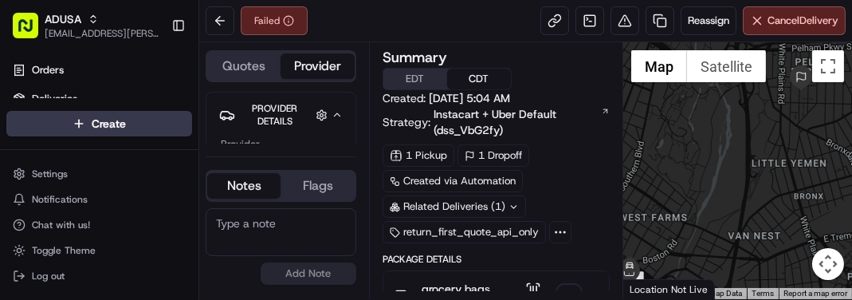
click at [433, 199] on div "Related Deliveries (1)" at bounding box center [453, 206] width 143 height 22
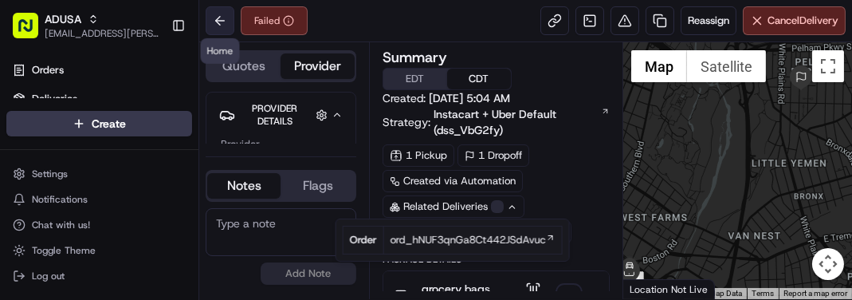
click at [220, 22] on button at bounding box center [220, 20] width 29 height 29
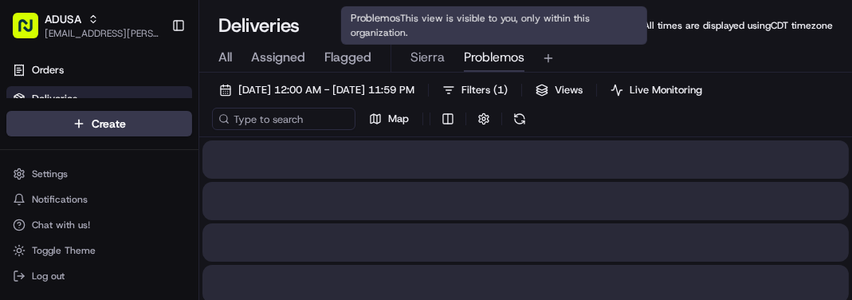
click at [486, 62] on span "Problemos" at bounding box center [494, 57] width 61 height 19
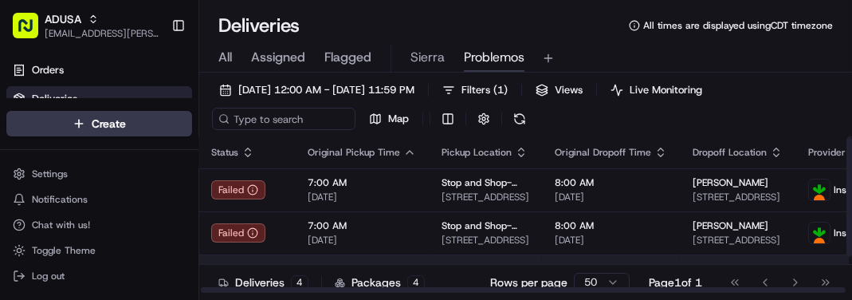
scroll to position [1, 1]
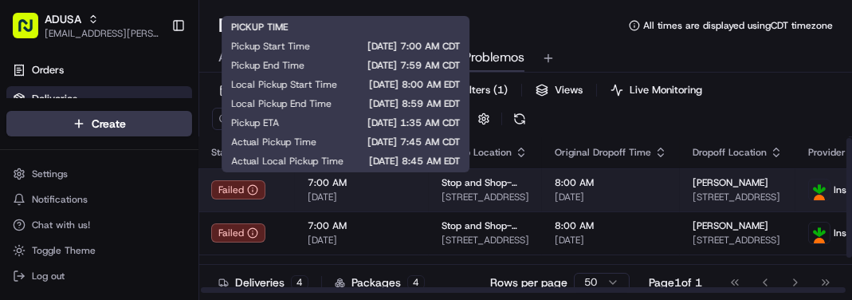
click at [392, 190] on span "[DATE]" at bounding box center [362, 196] width 108 height 13
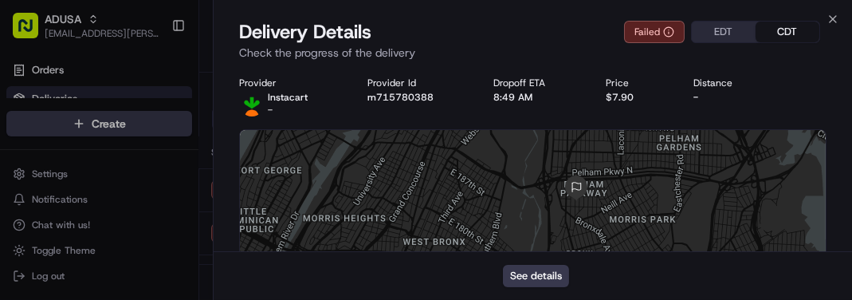
click at [394, 104] on div "Provider Instacart - Provider Id m715780388 Dropoff ETA 8:49 AM Price $7.90 Dis…" at bounding box center [532, 96] width 587 height 40
copy button "m715780388"
click at [777, 104] on div "Provider Instacart - Provider Id m715780388 Dropoff ETA 8:49 AM Price $7.90 Dis…" at bounding box center [532, 96] width 587 height 40
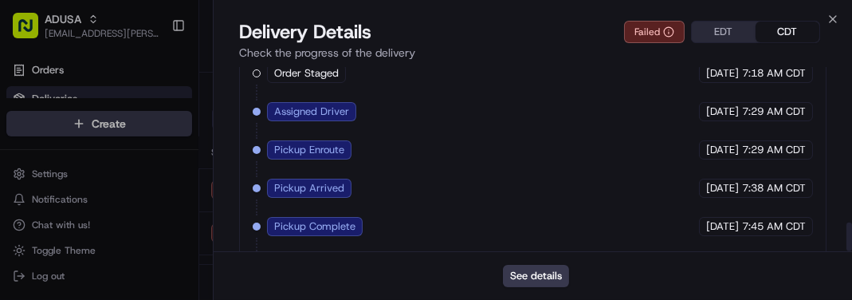
scroll to position [991, 0]
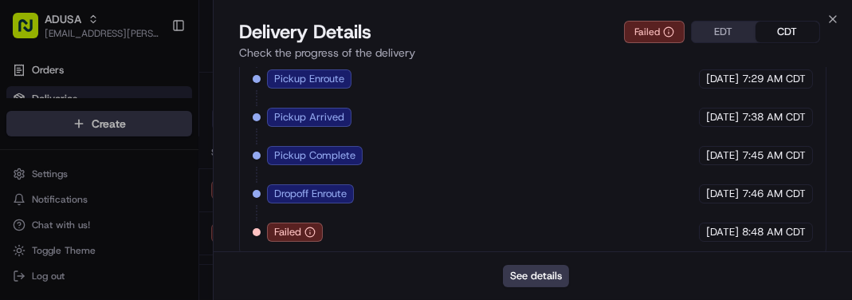
click at [802, 260] on div "See details" at bounding box center [533, 275] width 638 height 49
click at [531, 277] on button "See details" at bounding box center [536, 276] width 66 height 22
click at [827, 18] on icon "button" at bounding box center [832, 19] width 13 height 13
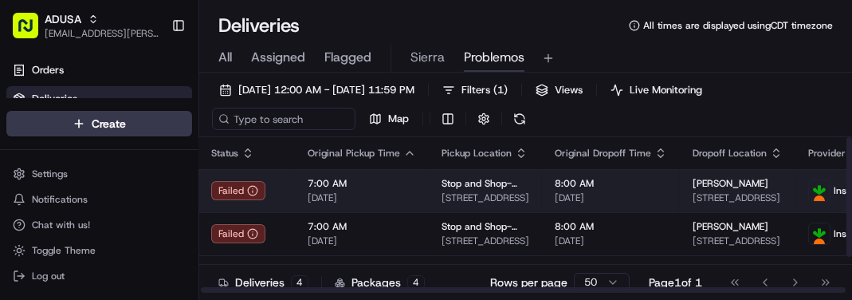
scroll to position [47, 1]
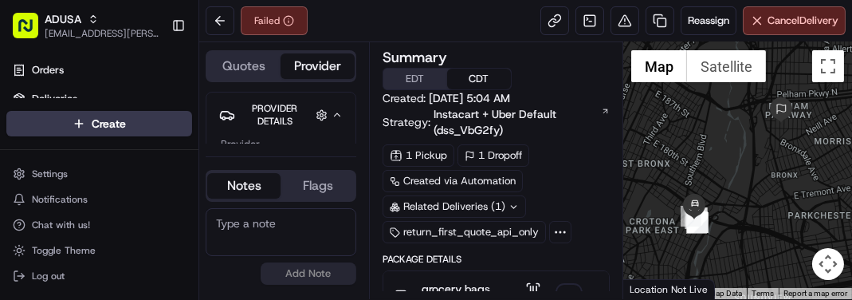
click at [247, 215] on textarea at bounding box center [281, 232] width 151 height 48
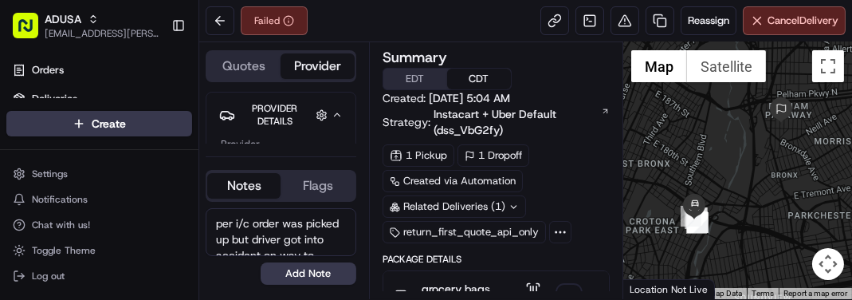
drag, startPoint x: 339, startPoint y: 249, endPoint x: 193, endPoint y: 196, distance: 156.0
click at [193, 196] on div "ADUSA sierra.centeno@adusa.com Toggle Sidebar Orders Deliveries Control Orchest…" at bounding box center [426, 150] width 852 height 300
type textarea "per i/c order was picked up but driver got into accident on way to deliver. ord…"
click at [318, 282] on button "Add Note" at bounding box center [309, 273] width 96 height 22
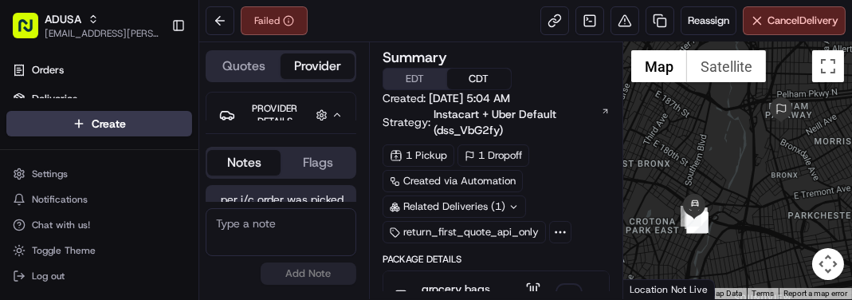
scroll to position [120, 0]
click at [801, 123] on div at bounding box center [737, 170] width 229 height 257
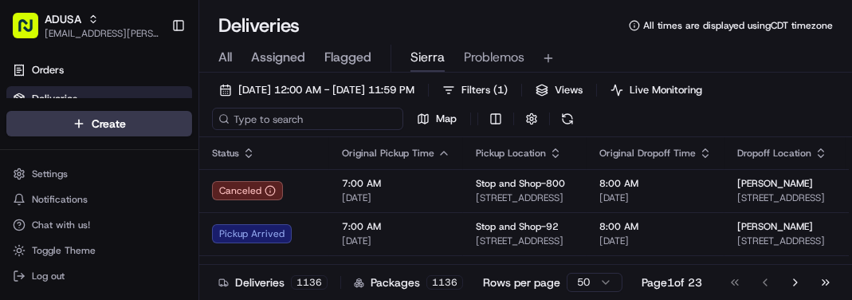
click at [253, 117] on input at bounding box center [307, 119] width 191 height 22
paste input "m714524216"
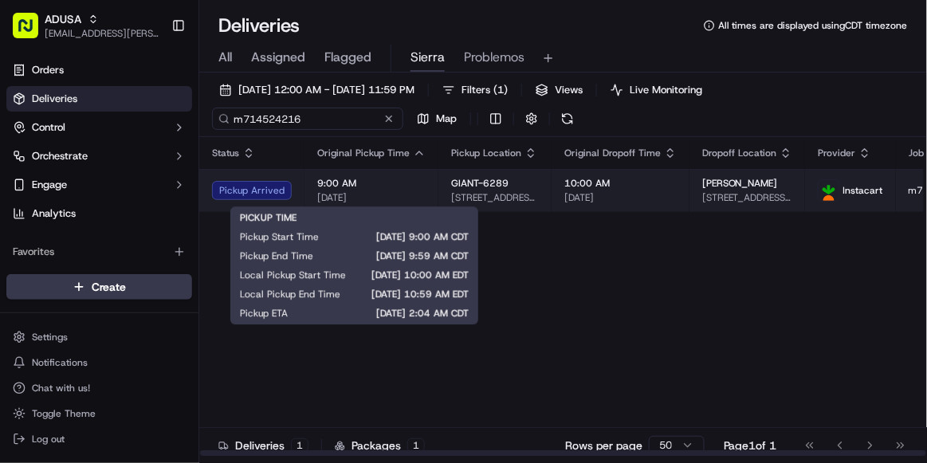
type input "m714524216"
click at [403, 190] on div "9:00 AM 09/18/2025" at bounding box center [371, 190] width 108 height 27
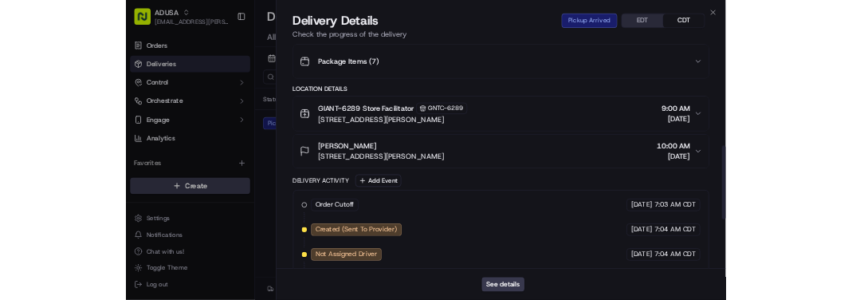
scroll to position [715, 0]
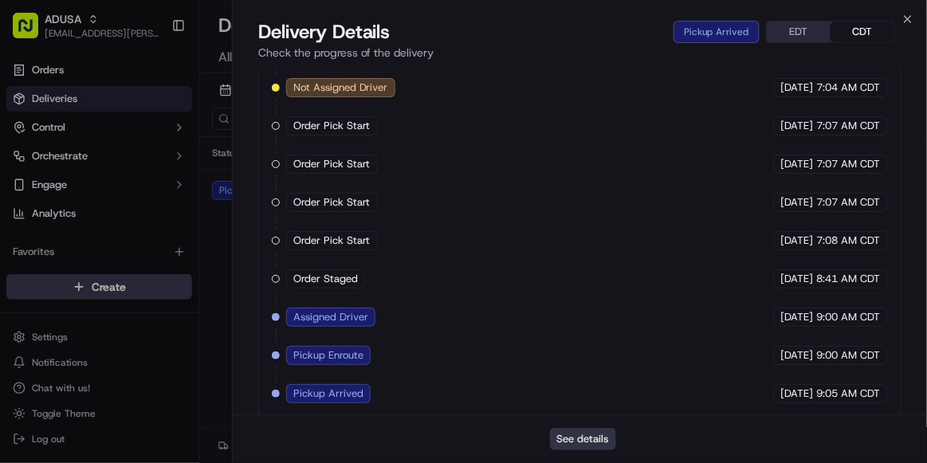
click at [590, 299] on button "See details" at bounding box center [583, 439] width 66 height 22
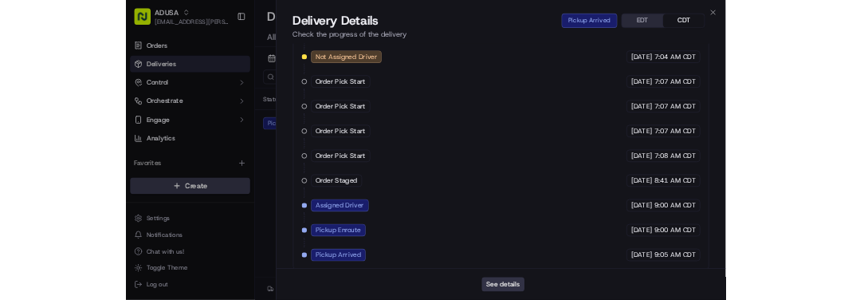
scroll to position [0, 0]
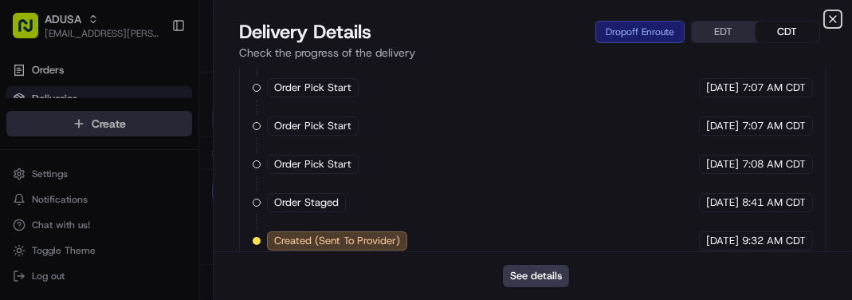
click at [834, 19] on icon "button" at bounding box center [832, 19] width 13 height 13
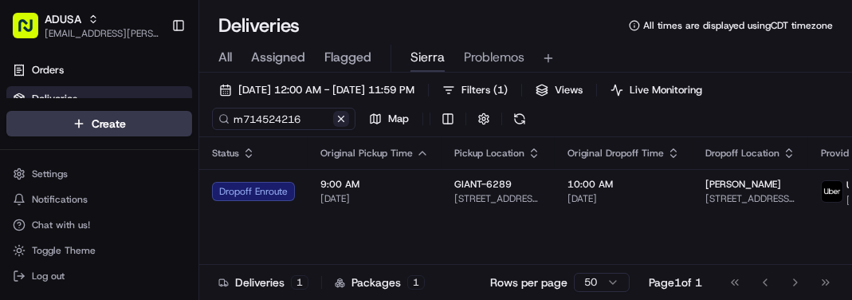
click at [342, 123] on button at bounding box center [341, 119] width 16 height 16
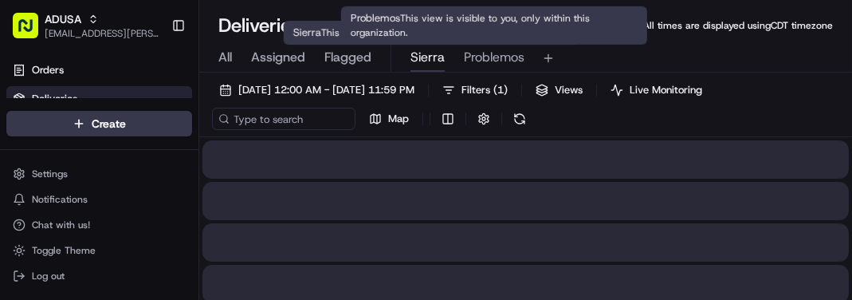
click at [519, 45] on button "Problemos" at bounding box center [494, 58] width 61 height 27
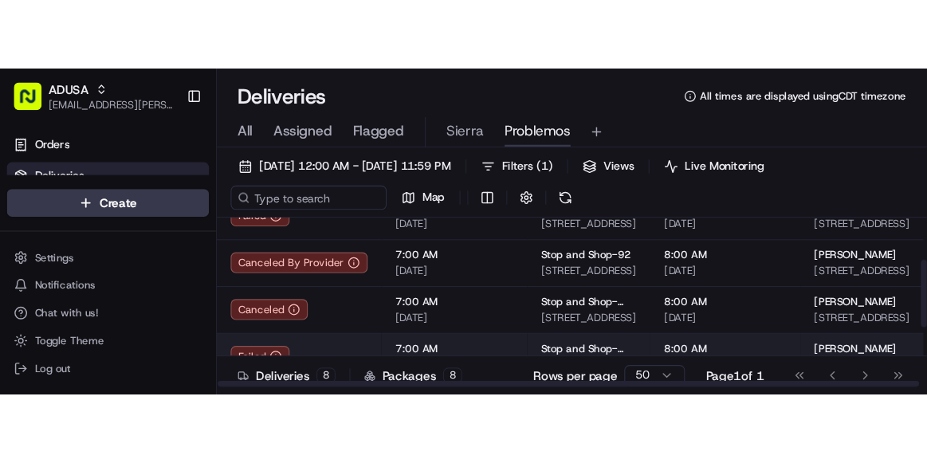
scroll to position [96, 0]
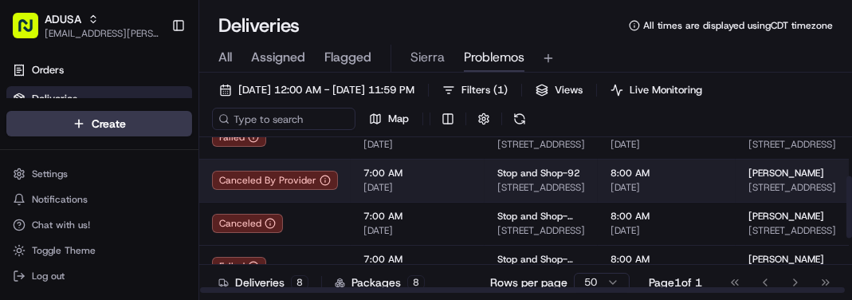
click at [457, 187] on span "[DATE]" at bounding box center [417, 187] width 108 height 13
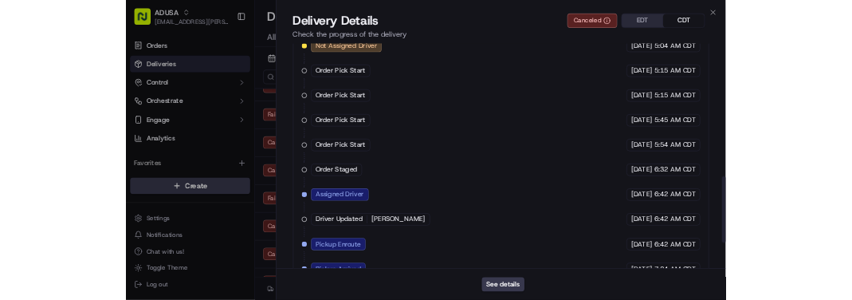
scroll to position [828, 0]
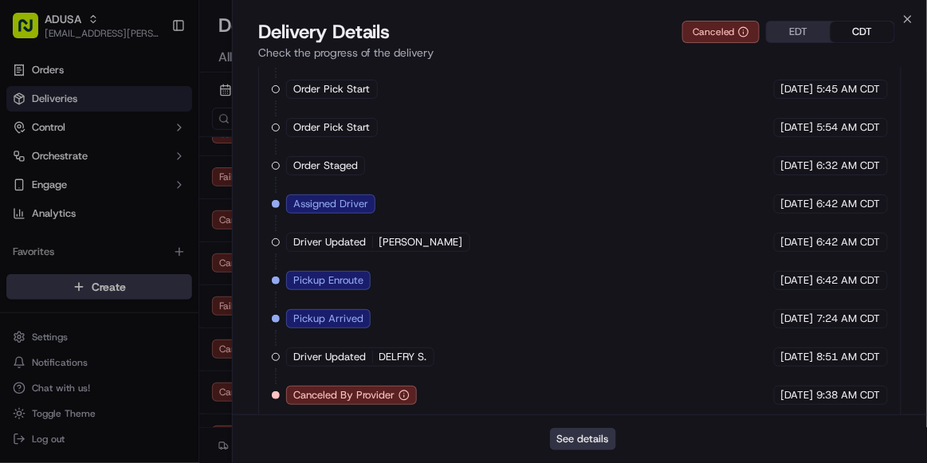
click at [588, 299] on button "See details" at bounding box center [583, 439] width 66 height 22
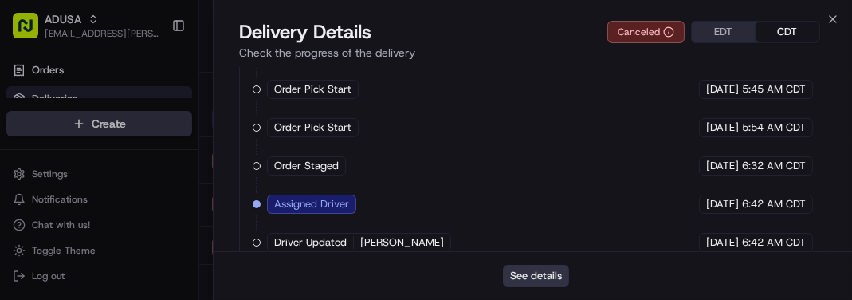
scroll to position [0, 0]
click at [829, 15] on icon "button" at bounding box center [832, 19] width 13 height 13
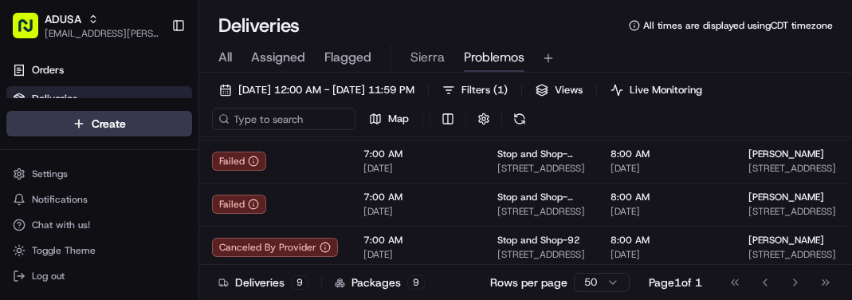
click at [770, 124] on div "09/18/2025 12:00 AM - 09/18/2025 11:59 PM Filters ( 1 ) Views Live Monitoring M…" at bounding box center [525, 108] width 652 height 58
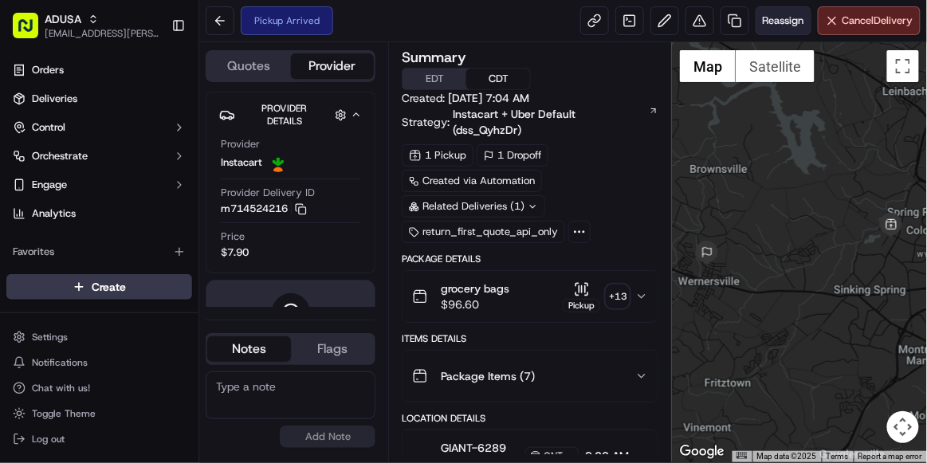
click at [781, 14] on span "Reassign" at bounding box center [782, 21] width 41 height 14
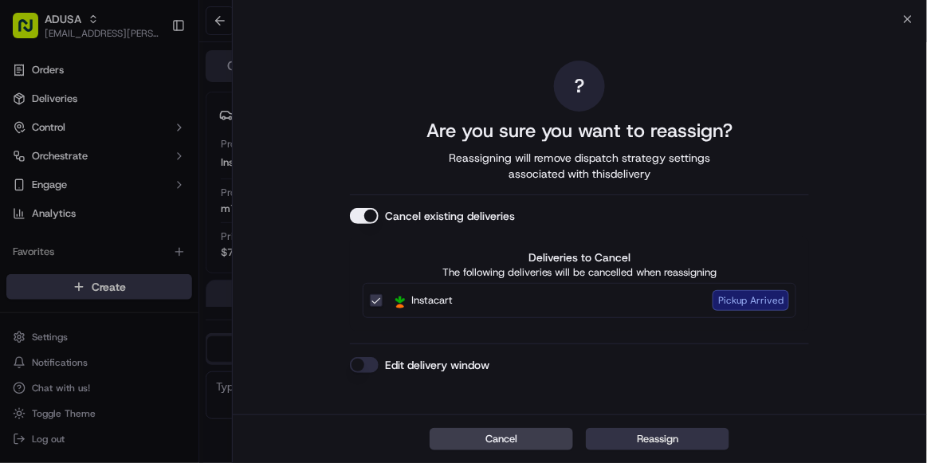
click at [629, 433] on button "Reassign" at bounding box center [657, 439] width 143 height 22
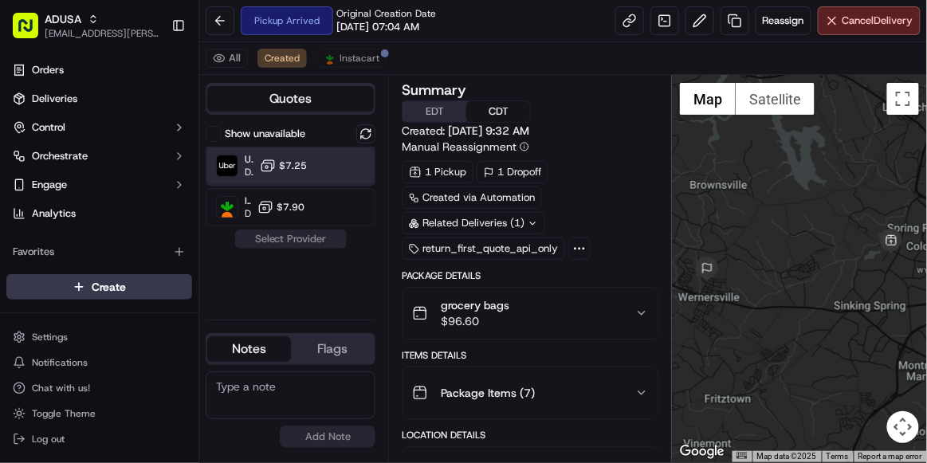
click at [278, 173] on div "Uber Dropoff ETA 43 minutes $7.25" at bounding box center [291, 166] width 170 height 38
click at [310, 238] on button "Assign Provider" at bounding box center [290, 238] width 113 height 19
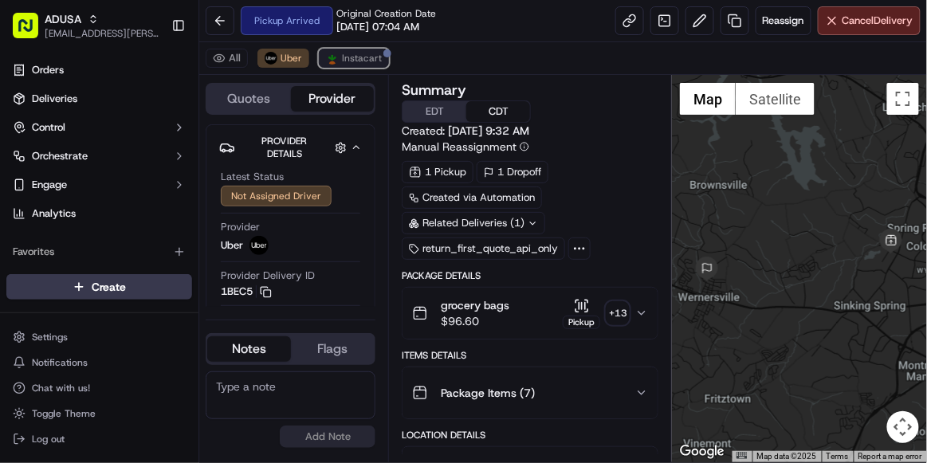
click at [360, 60] on span "Instacart" at bounding box center [362, 58] width 40 height 13
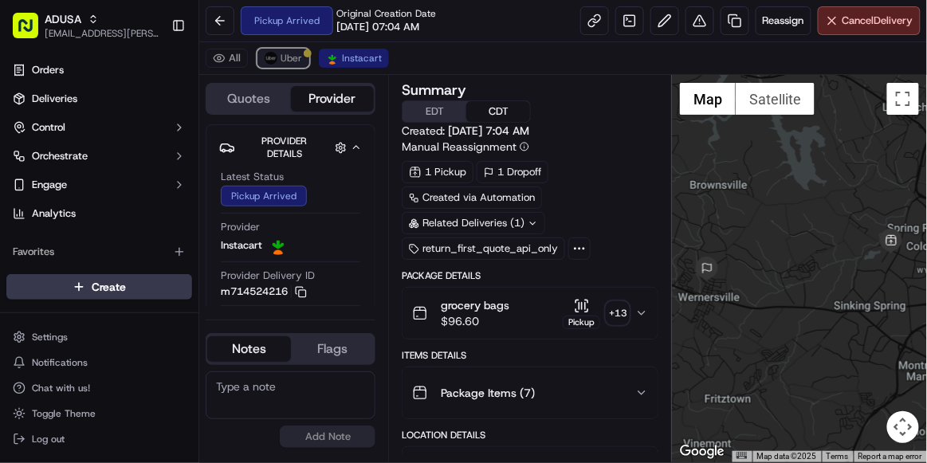
click at [284, 58] on span "Uber" at bounding box center [291, 58] width 22 height 13
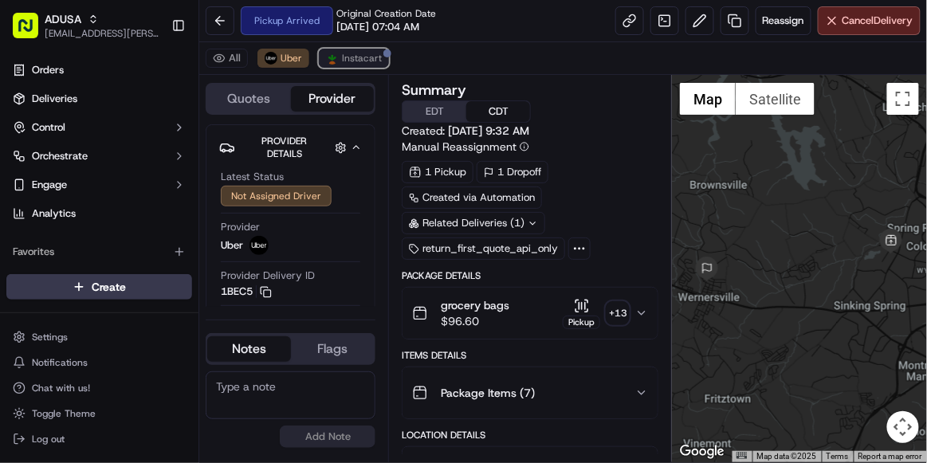
click at [350, 58] on span "Instacart" at bounding box center [362, 58] width 40 height 13
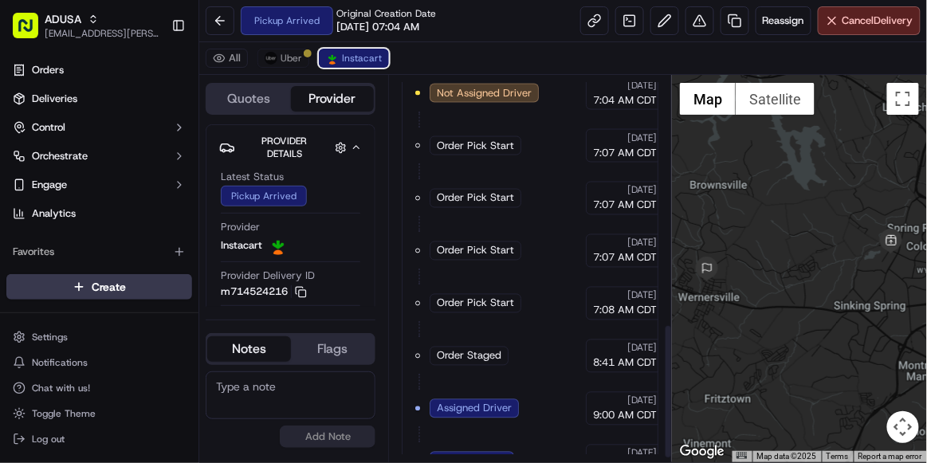
scroll to position [725, 0]
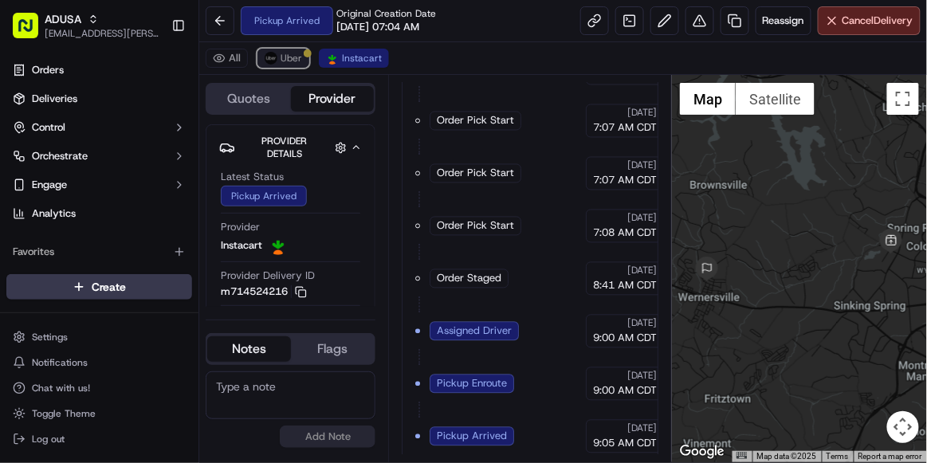
click at [292, 59] on span "Uber" at bounding box center [291, 58] width 22 height 13
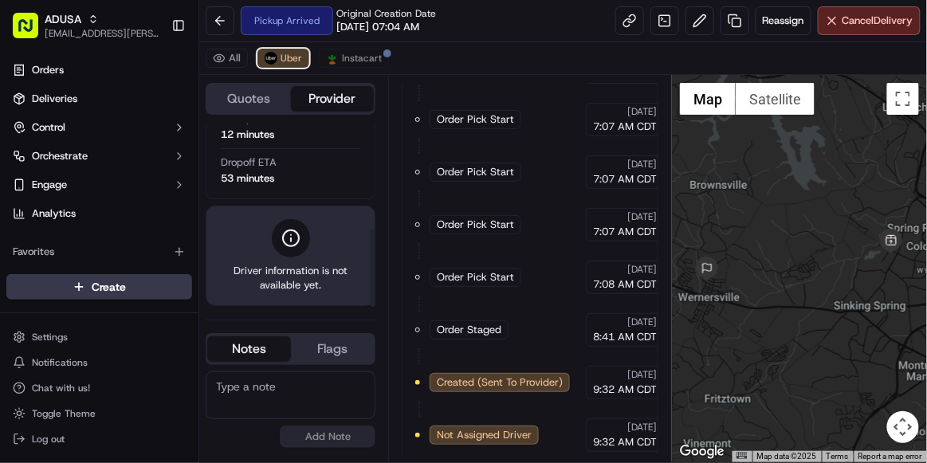
scroll to position [0, 0]
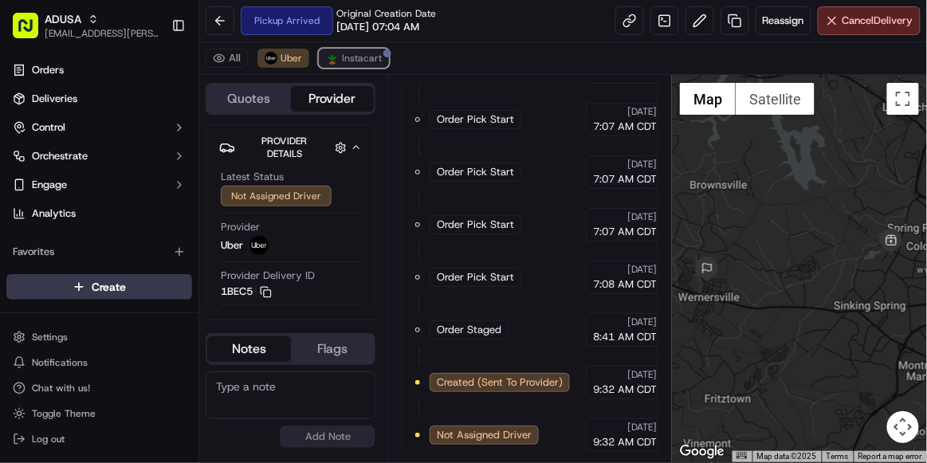
click at [355, 61] on span "Instacart" at bounding box center [362, 58] width 40 height 13
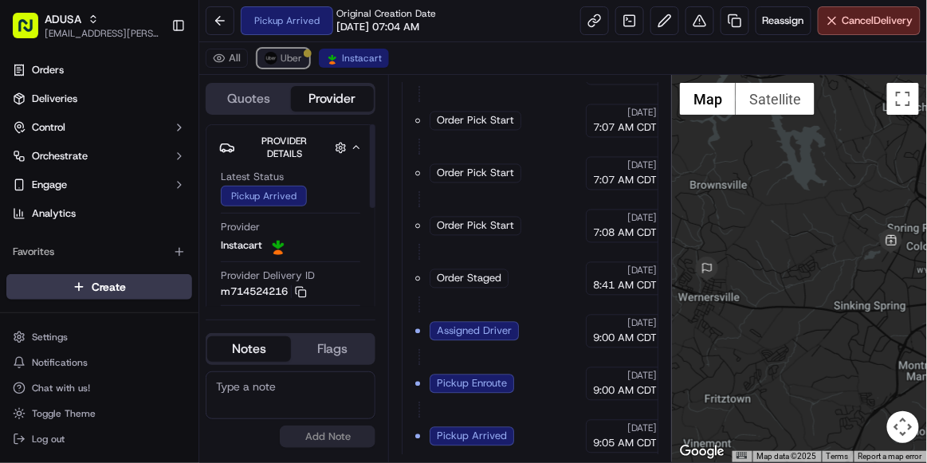
click at [280, 66] on button "Uber" at bounding box center [283, 58] width 52 height 19
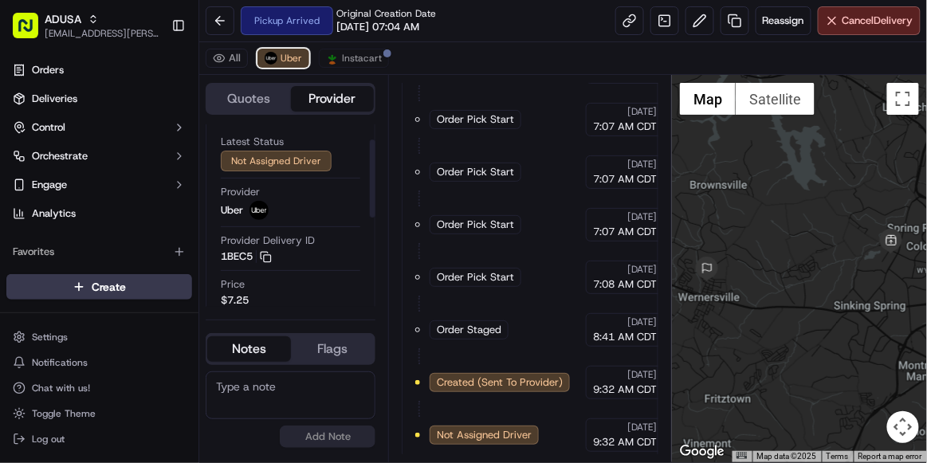
scroll to position [0, 0]
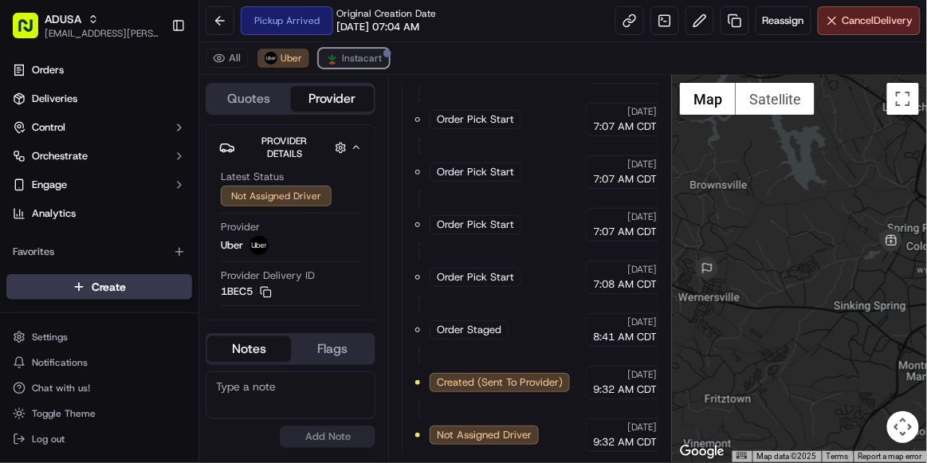
click at [370, 63] on span "Instacart" at bounding box center [362, 58] width 40 height 13
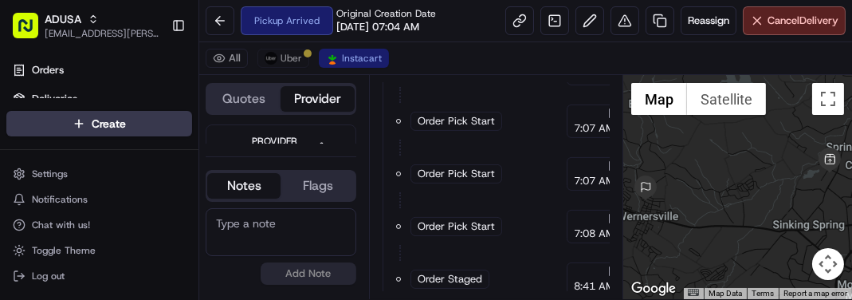
click at [280, 68] on div "All Uber Instacart" at bounding box center [525, 58] width 652 height 33
click at [280, 58] on span "Uber" at bounding box center [291, 58] width 22 height 13
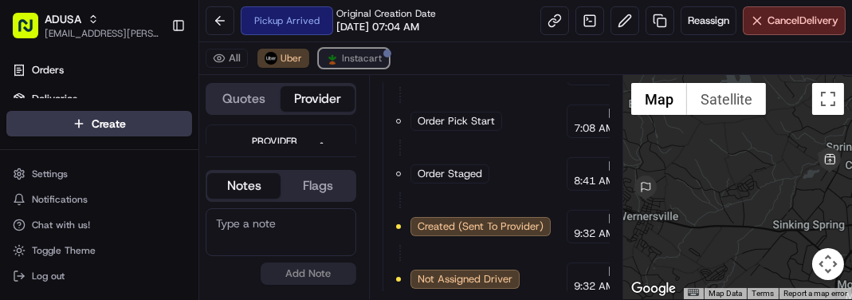
click at [352, 55] on span "Instacart" at bounding box center [362, 58] width 40 height 13
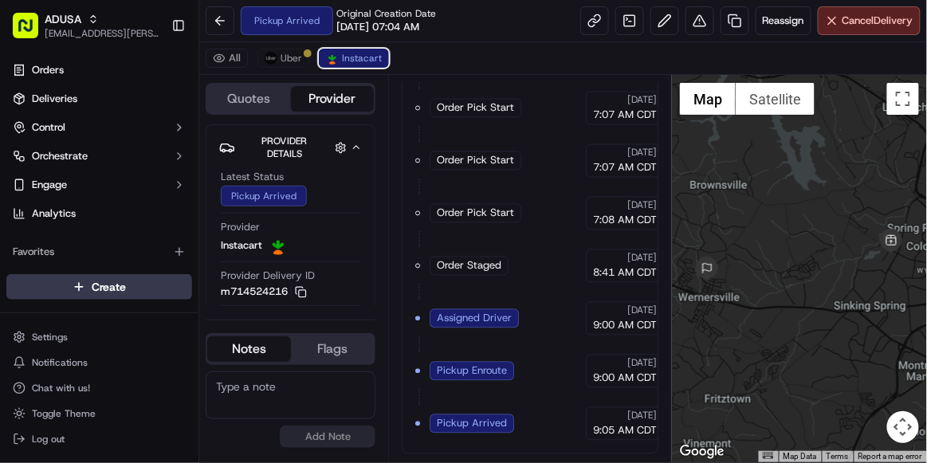
scroll to position [725, 0]
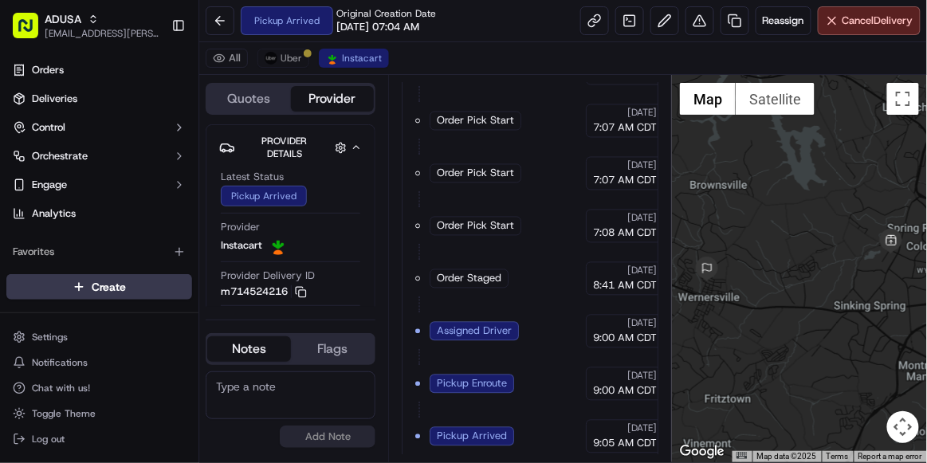
click at [289, 387] on textarea at bounding box center [291, 395] width 170 height 48
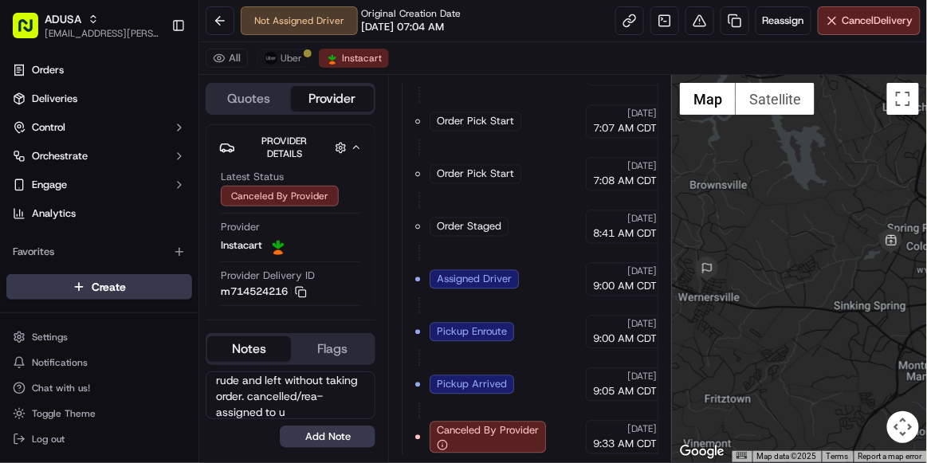
scroll to position [54, 0]
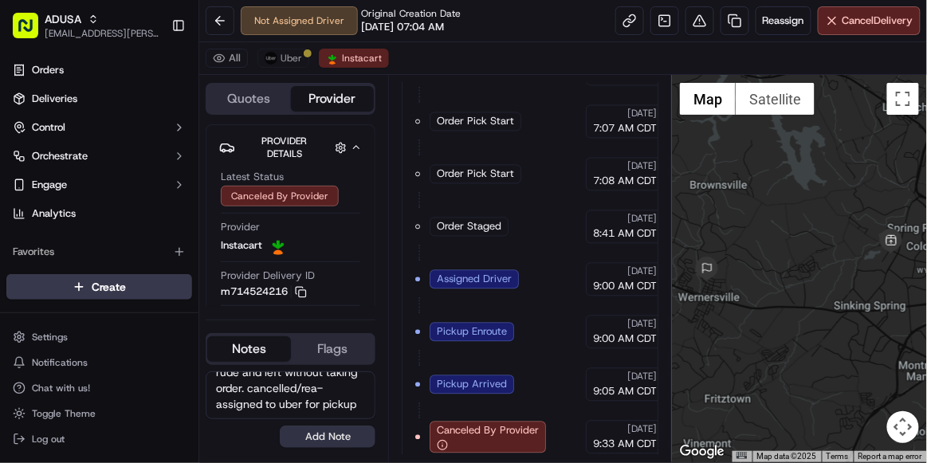
type textarea "store requesting new driver, first driver who arrived was rude and left without…"
click at [331, 438] on button "Add Note" at bounding box center [328, 436] width 96 height 22
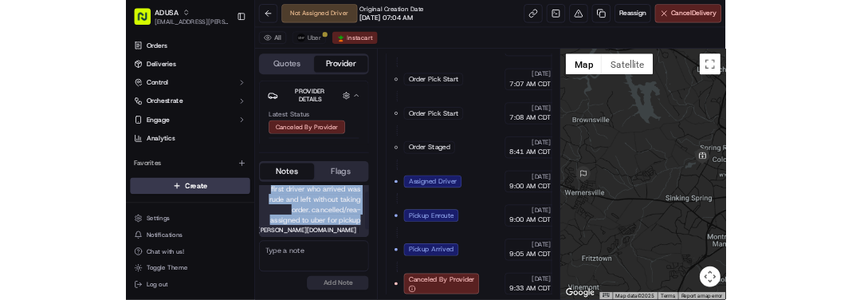
scroll to position [0, 0]
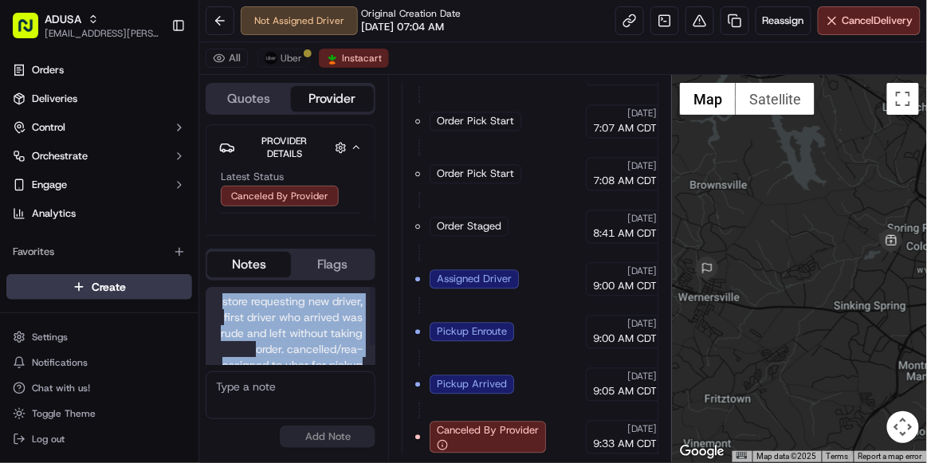
drag, startPoint x: 362, startPoint y: 339, endPoint x: 213, endPoint y: 288, distance: 158.0
click at [213, 288] on div "store requesting new driver, first driver who arrived was rude and left without…" at bounding box center [291, 339] width 170 height 105
copy span "store requesting new driver, first driver who arrived was rude and left without…"
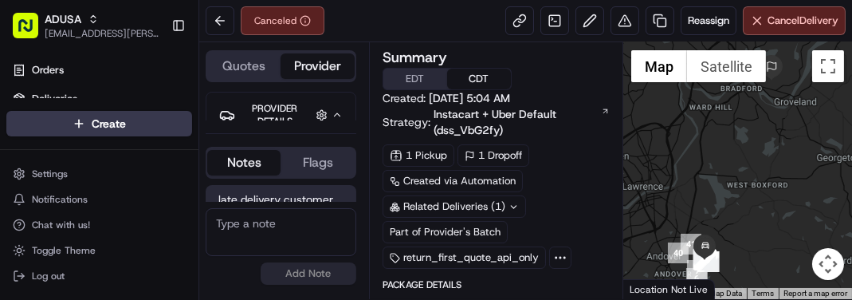
click at [806, 202] on div at bounding box center [737, 170] width 229 height 257
click at [220, 19] on button at bounding box center [220, 20] width 29 height 29
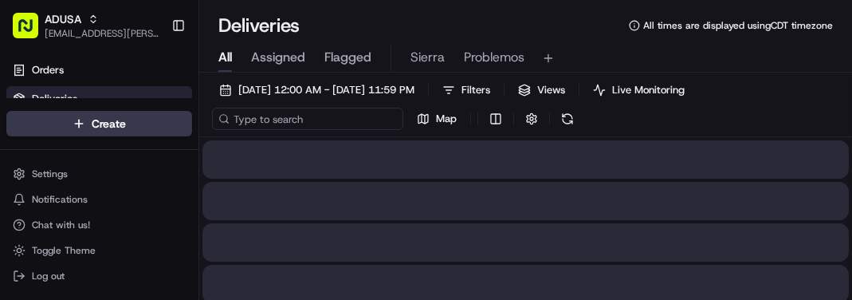
click at [295, 109] on input at bounding box center [307, 119] width 191 height 22
paste input "m713480963"
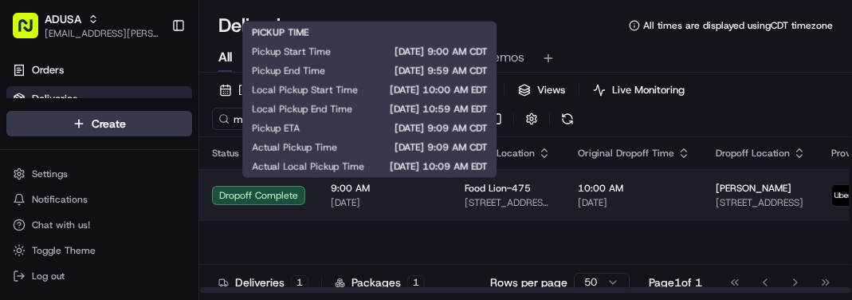
type input "m713480963"
click at [410, 196] on span "[DATE]" at bounding box center [385, 202] width 108 height 13
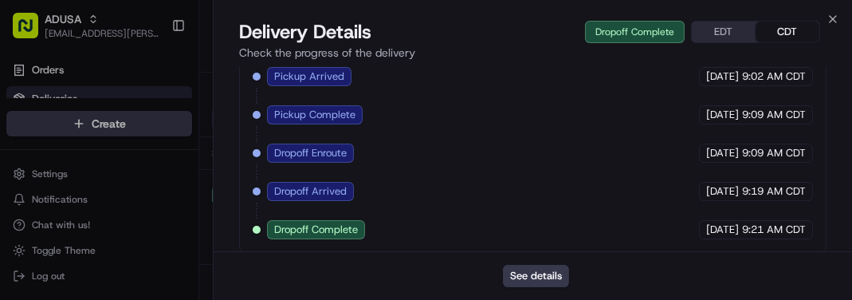
scroll to position [674, 0]
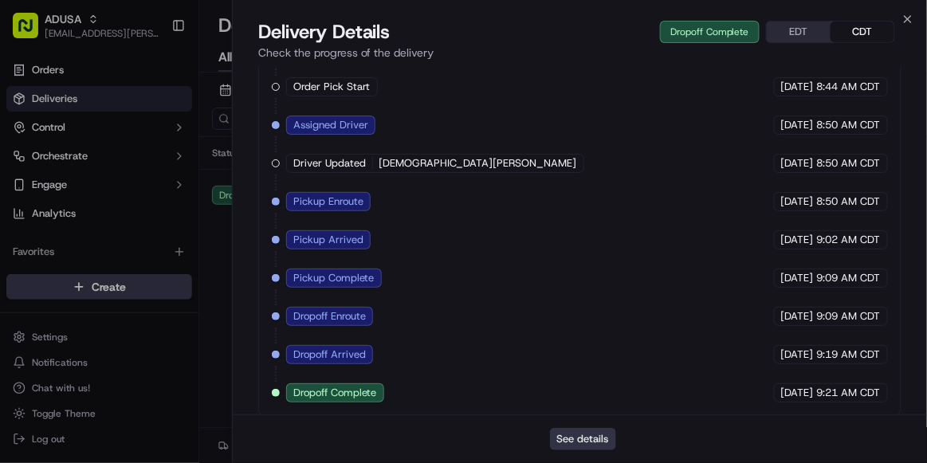
click at [597, 447] on button "See details" at bounding box center [583, 439] width 66 height 22
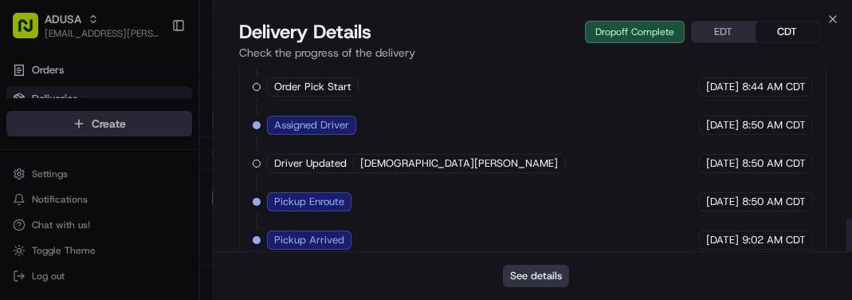
scroll to position [0, 0]
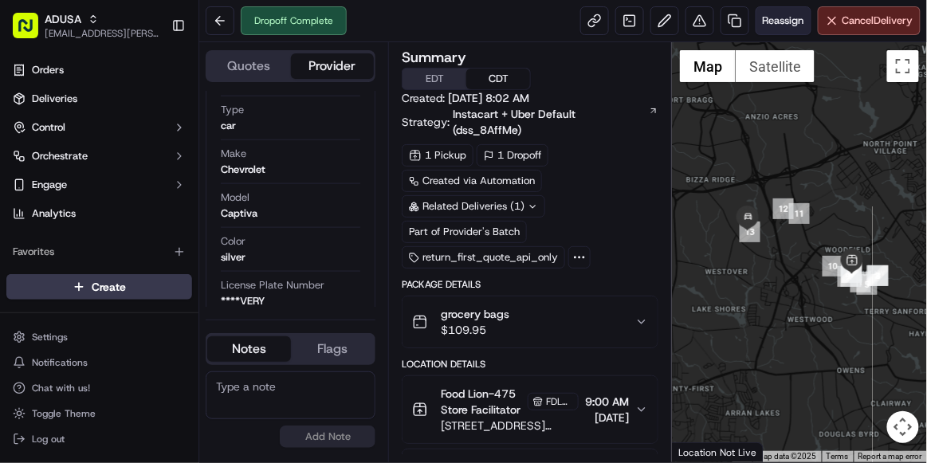
click at [768, 20] on span "Reassign" at bounding box center [782, 21] width 41 height 14
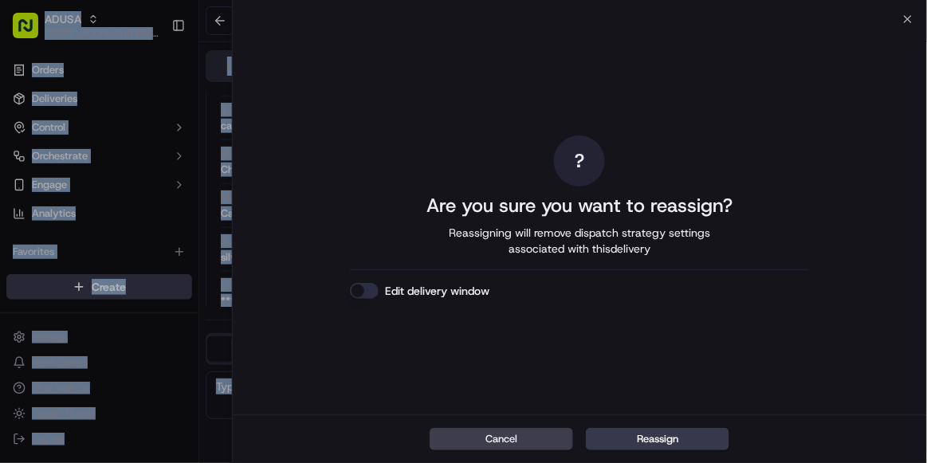
click at [768, 20] on body "ADUSA [EMAIL_ADDRESS][PERSON_NAME][DOMAIN_NAME] Toggle Sidebar Orders Deliverie…" at bounding box center [463, 231] width 927 height 463
click at [681, 444] on button "Reassign" at bounding box center [657, 439] width 143 height 22
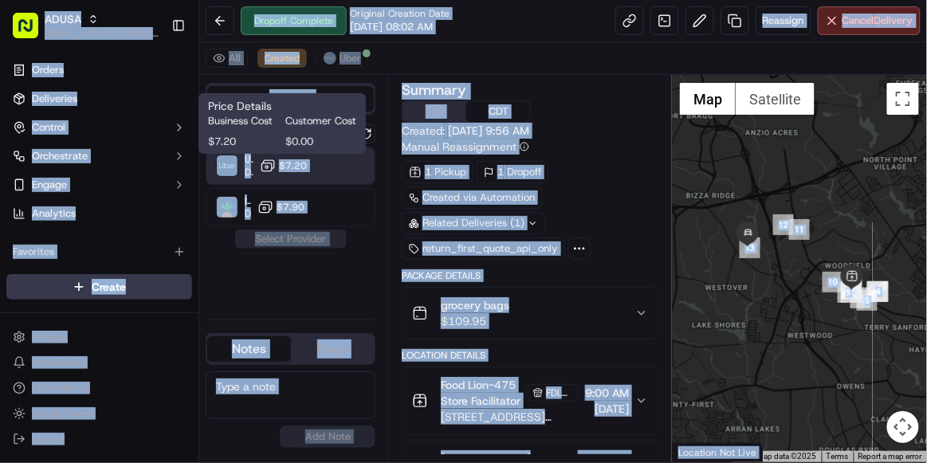
click at [303, 162] on span "$7.20" at bounding box center [293, 165] width 28 height 13
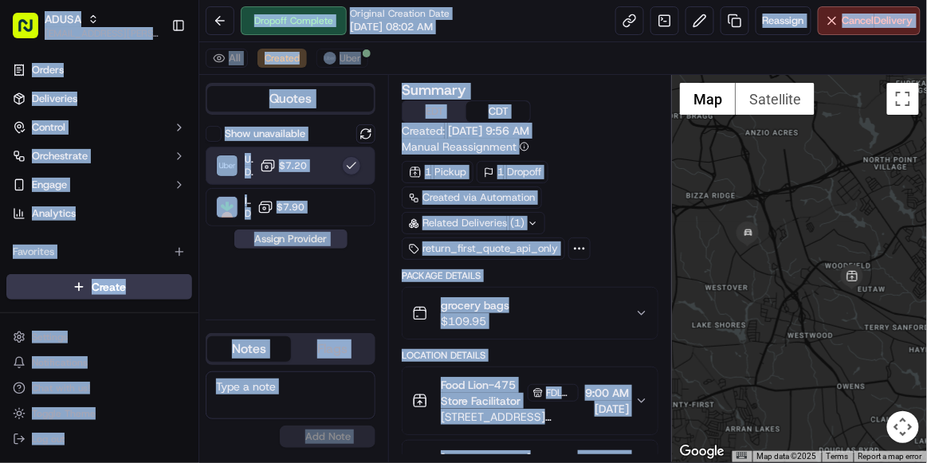
click at [309, 237] on button "Assign Provider" at bounding box center [290, 238] width 113 height 19
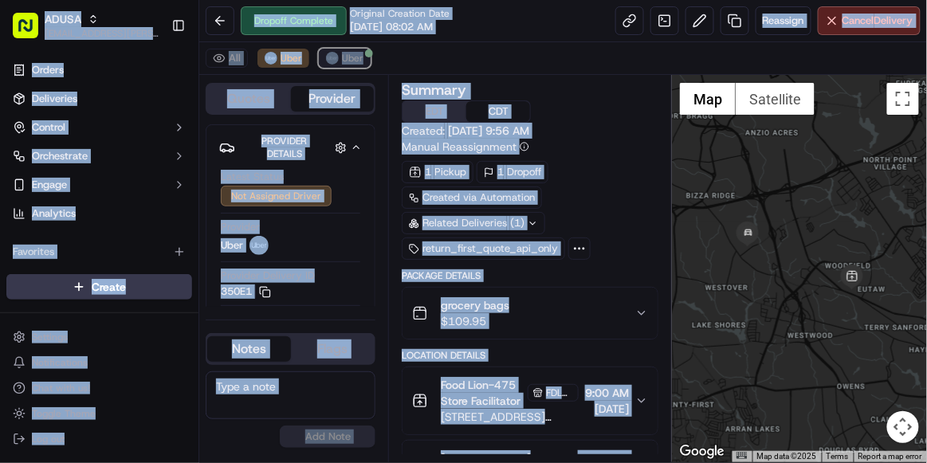
click at [344, 62] on span "Uber" at bounding box center [353, 58] width 22 height 13
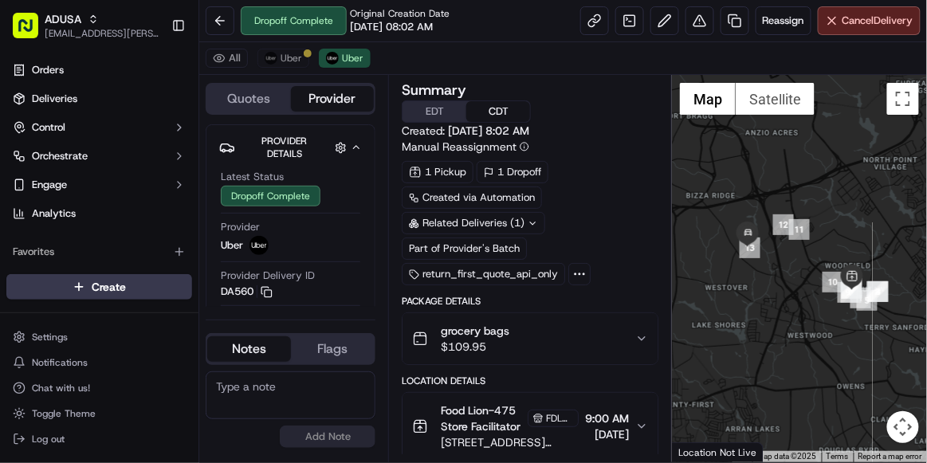
click at [270, 395] on textarea at bounding box center [291, 395] width 170 height 48
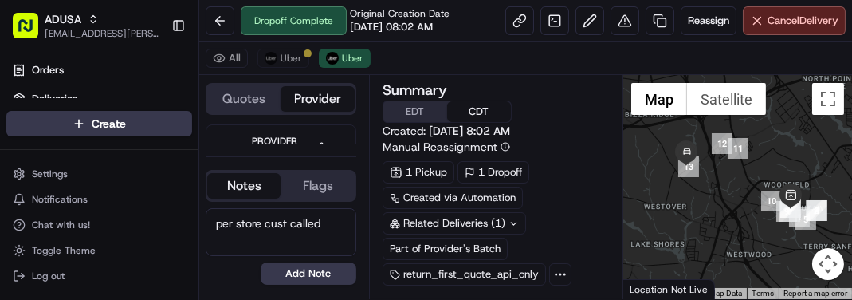
click at [339, 226] on textarea "per store cust called" at bounding box center [281, 232] width 151 height 48
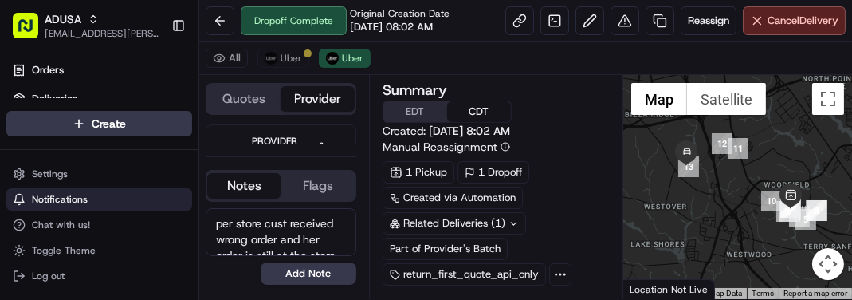
drag, startPoint x: 333, startPoint y: 242, endPoint x: 167, endPoint y: 200, distance: 171.8
click at [167, 200] on div "ADUSA [EMAIL_ADDRESS][PERSON_NAME][DOMAIN_NAME] Toggle Sidebar Orders Deliverie…" at bounding box center [426, 150] width 852 height 300
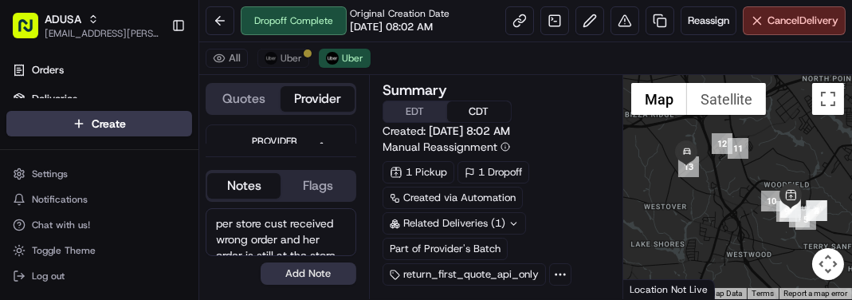
type textarea "per store cust received wrong order and her order is still at the store. reques…"
click at [323, 272] on button "Add Note" at bounding box center [309, 273] width 96 height 22
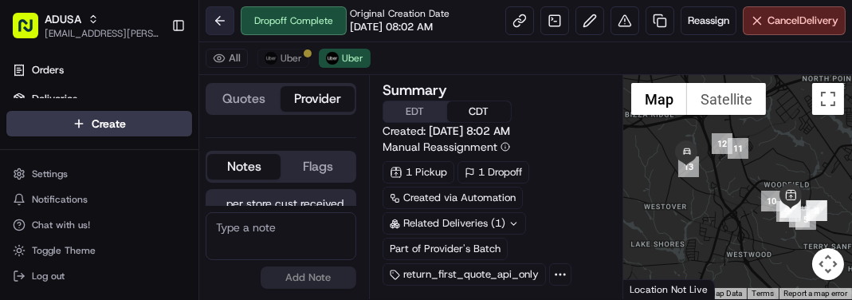
scroll to position [104, 0]
